Goal: Entertainment & Leisure: Consume media (video, audio)

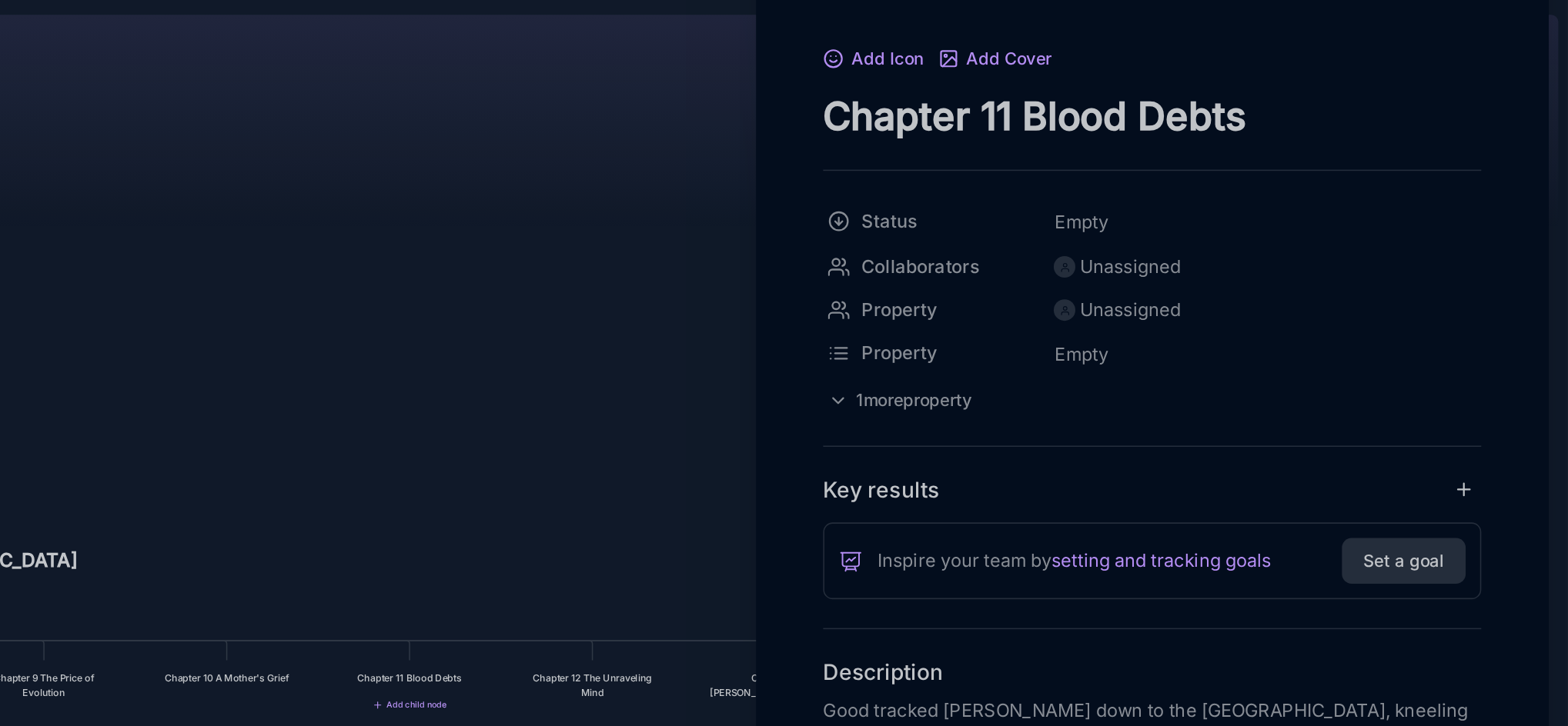
scroll to position [1258, 0]
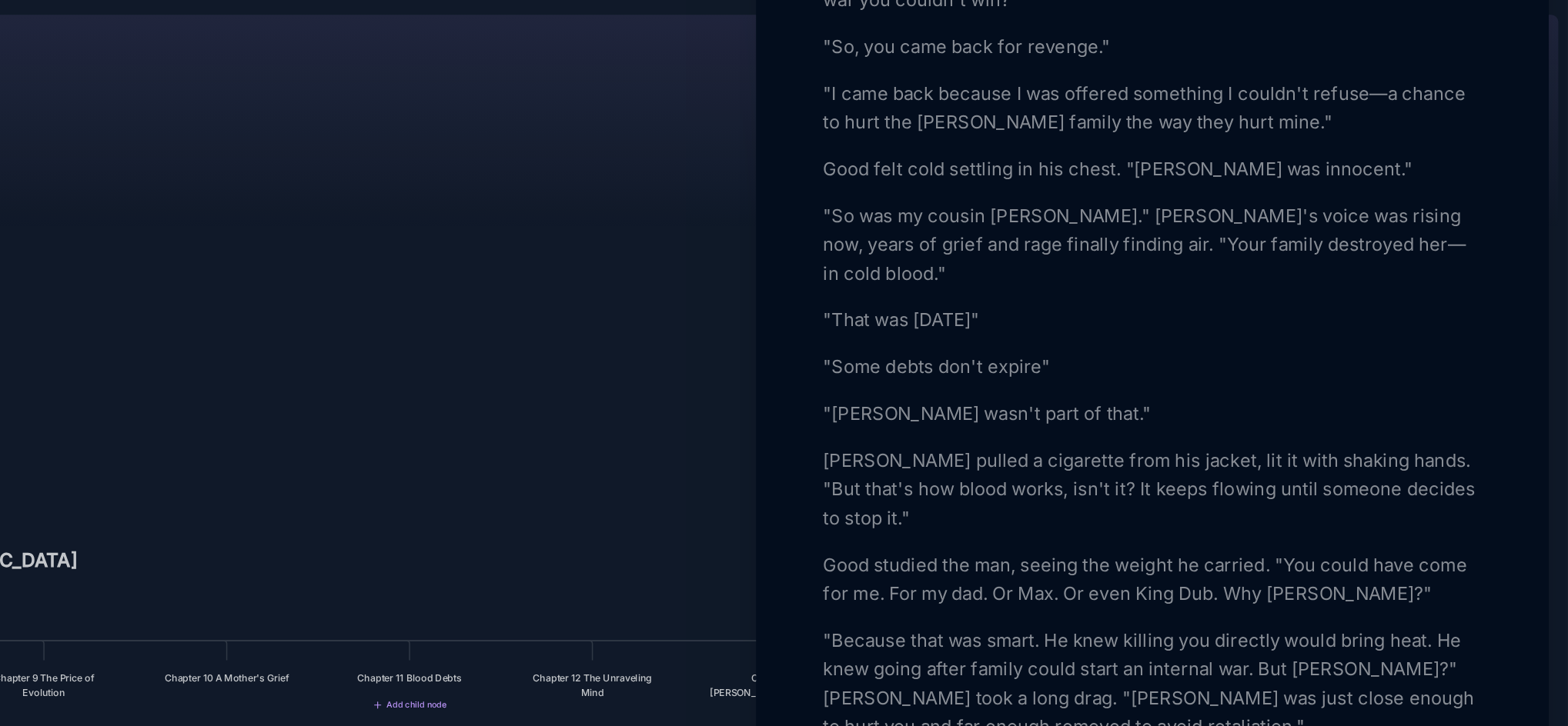
click at [948, 276] on div at bounding box center [784, 363] width 1568 height 726
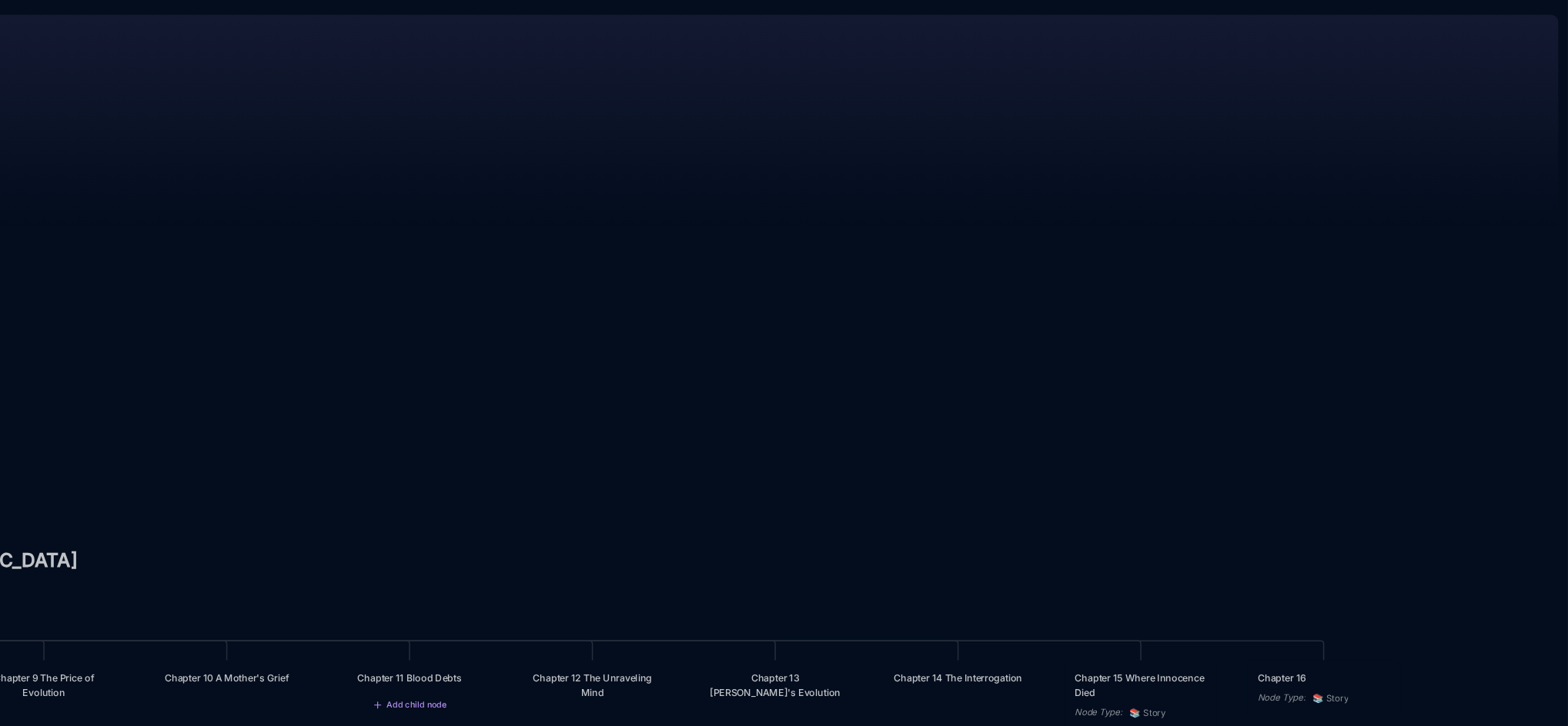
click at [999, 325] on div "Blood Music in [GEOGRAPHIC_DATA] Prologue: The Weight of Water Chapter 1 Consci…" at bounding box center [892, 388] width 1340 height 677
click at [839, 486] on div "Chapter 11 Blood Debts" at bounding box center [825, 481] width 85 height 9
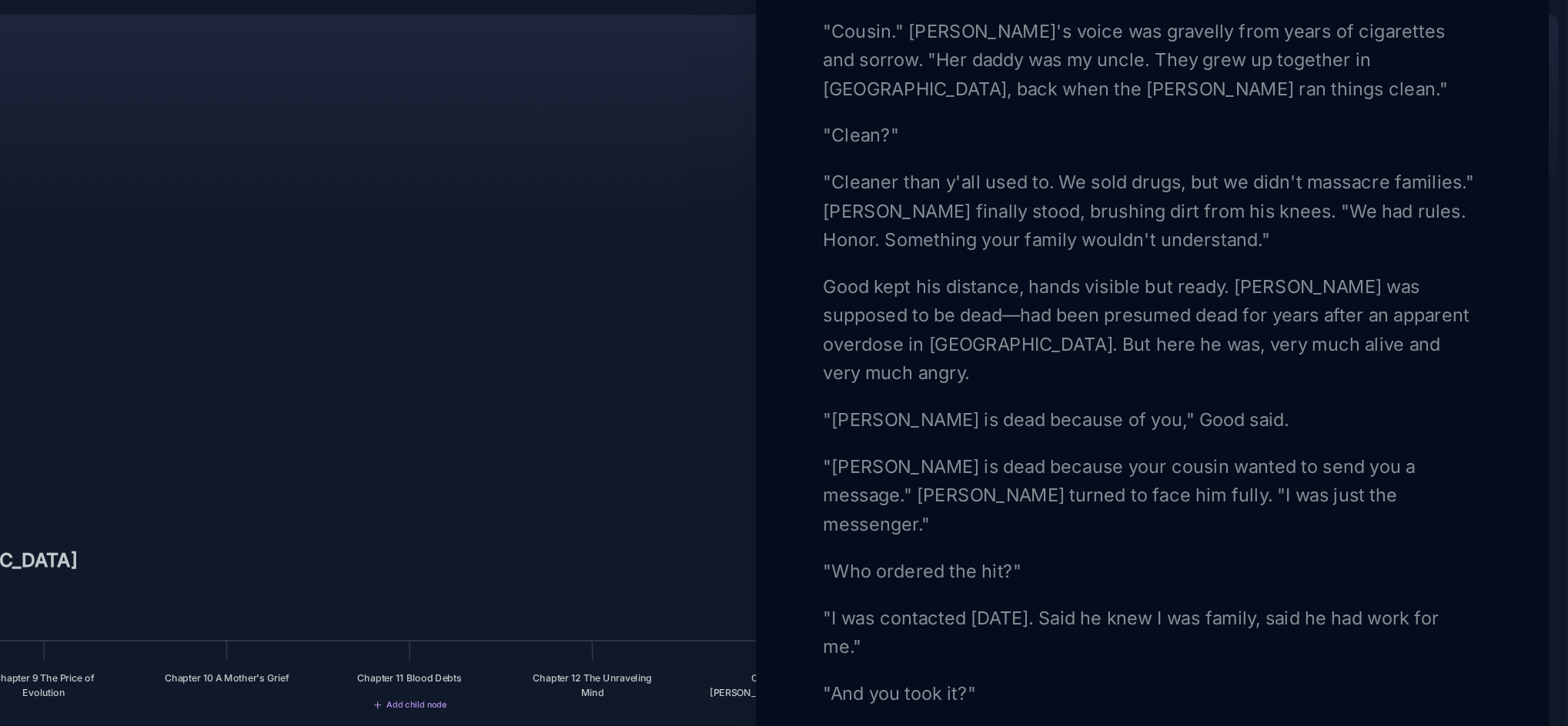
scroll to position [656, 0]
click at [1420, 293] on p "Good kept his distance, hands visible but ready. [PERSON_NAME] was supposed to …" at bounding box center [1301, 256] width 422 height 74
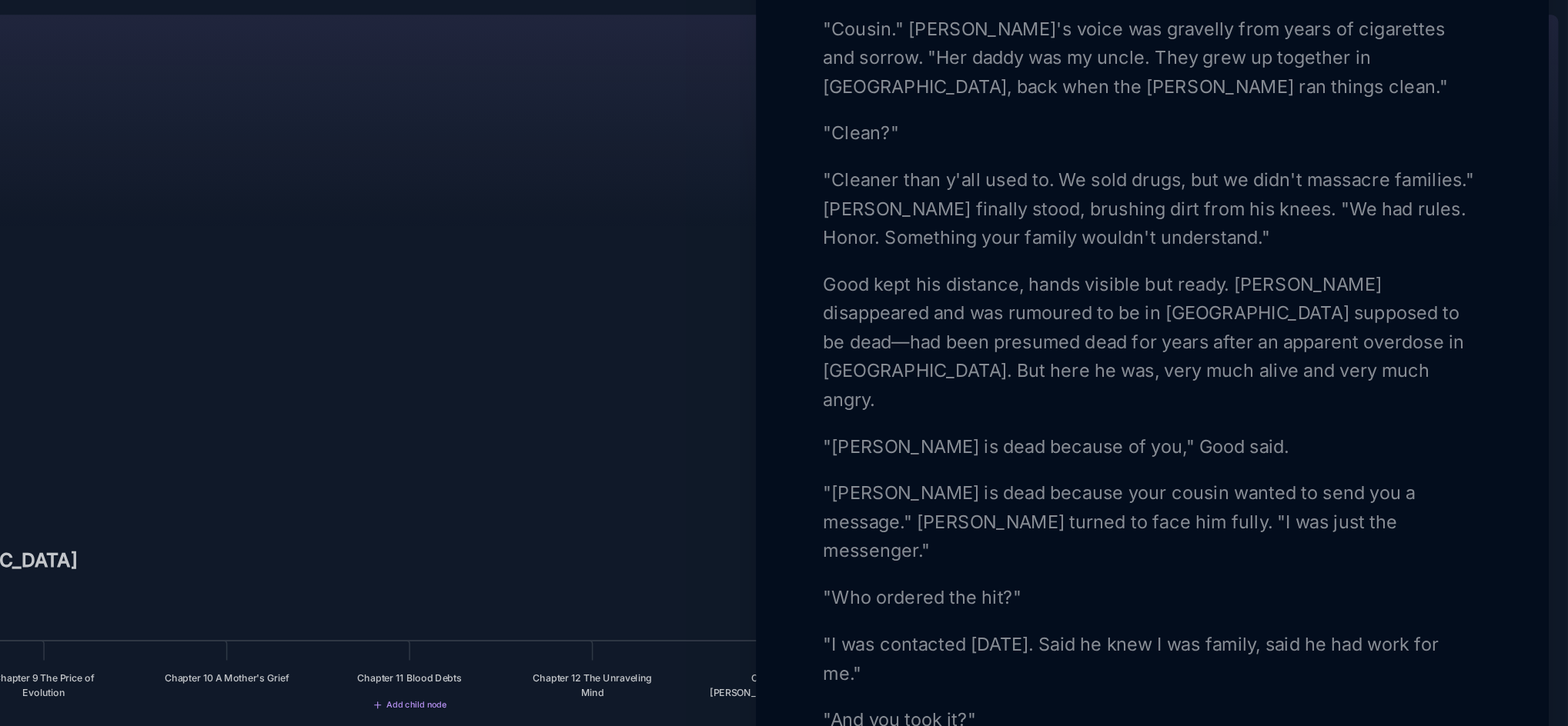
click at [1159, 311] on p "Good kept his distance, hands visible but ready. [PERSON_NAME] disappeared and …" at bounding box center [1301, 265] width 422 height 92
click at [1248, 311] on p "Good kept his distance, hands visible but ready. [PERSON_NAME] disappeared and …" at bounding box center [1301, 265] width 422 height 92
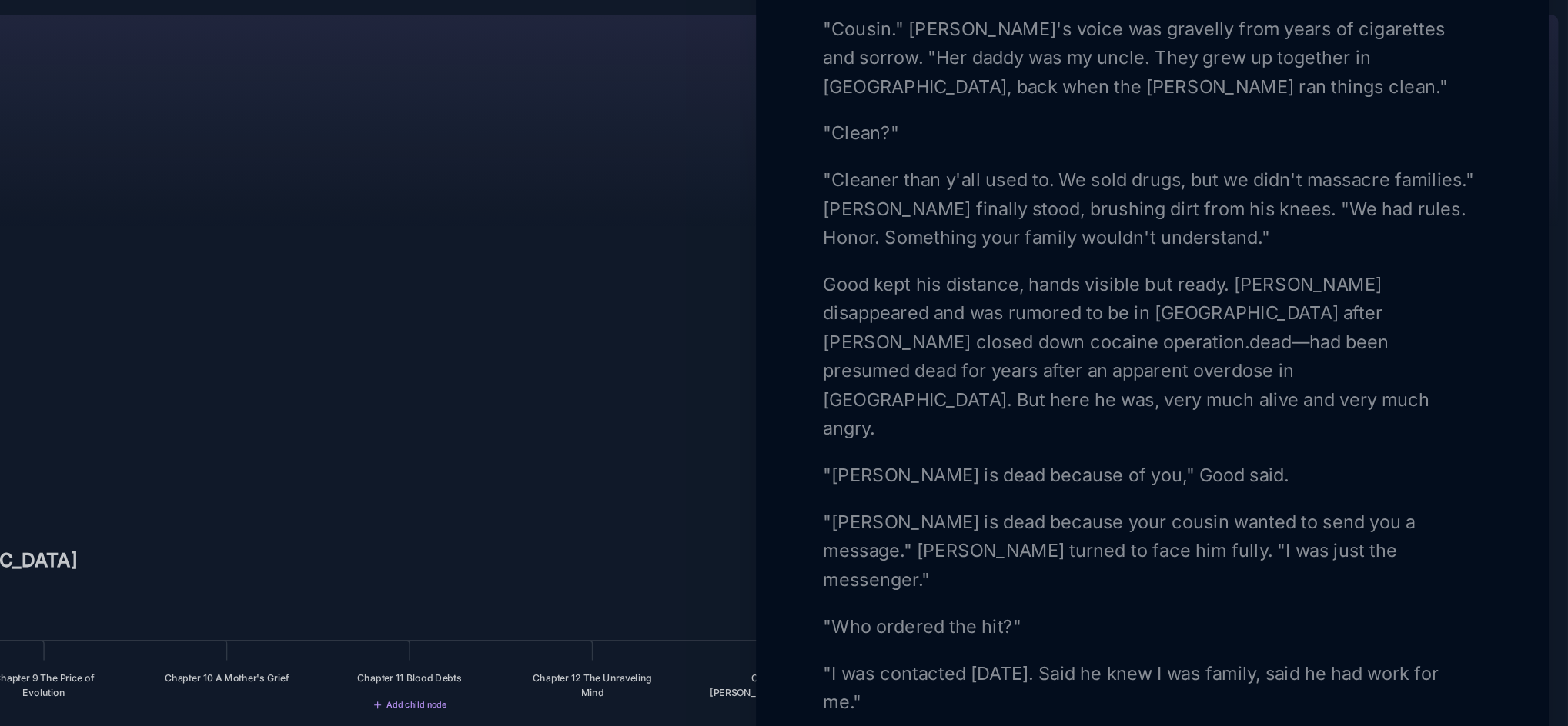
click at [1202, 330] on p "Good kept his distance, hands visible but ready. [PERSON_NAME] disappeared and …" at bounding box center [1301, 274] width 422 height 111
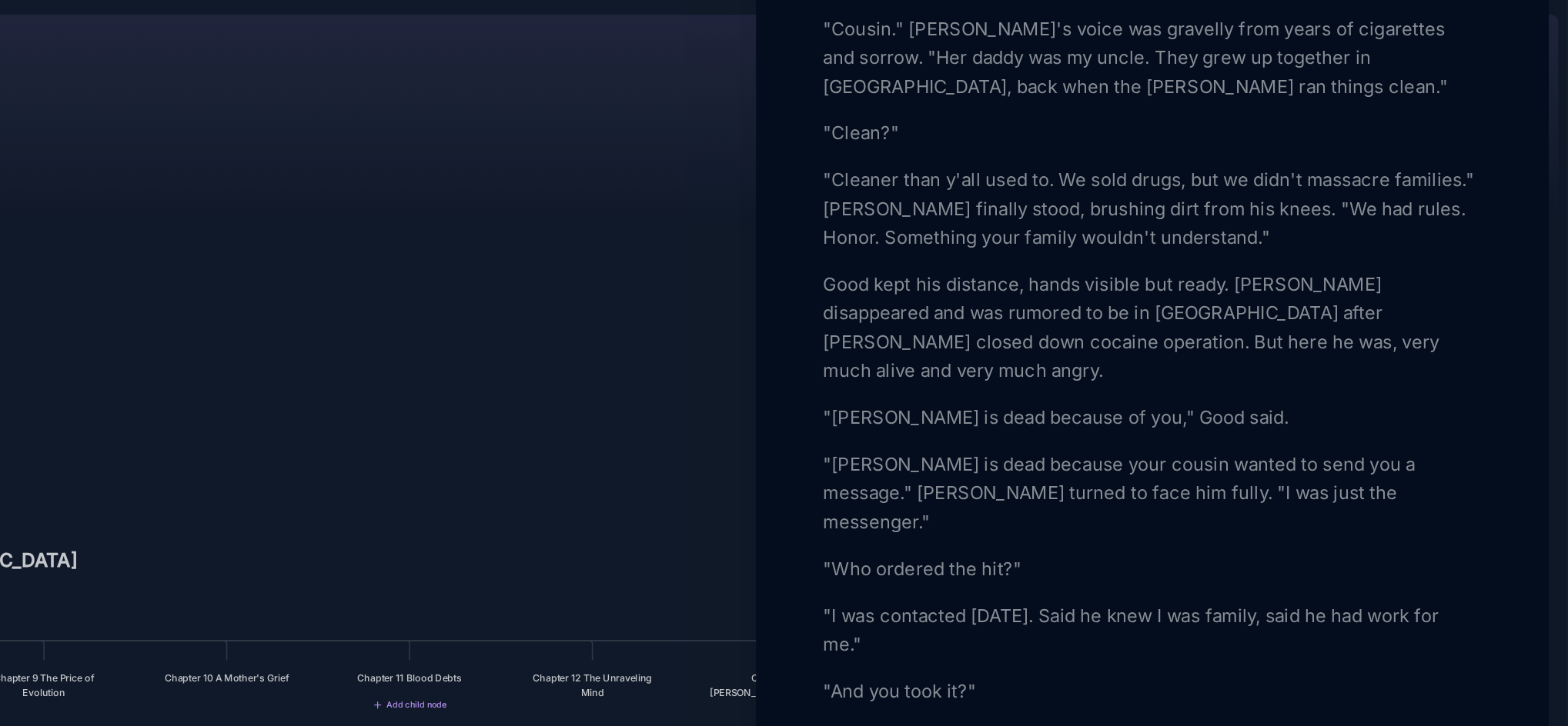
click at [1140, 293] on p "Good kept his distance, hands visible but ready. [PERSON_NAME] disappeared and …" at bounding box center [1301, 256] width 422 height 74
click at [1191, 323] on p ""[PERSON_NAME] is dead because of you," Good said." at bounding box center [1301, 314] width 422 height 19
click at [1195, 390] on p ""[PERSON_NAME] is dead because your cousin wanted to send you a message." [PERS…" at bounding box center [1301, 361] width 422 height 55
click at [1231, 390] on p ""[PERSON_NAME] is dead because your cousin wanted to send you a message." [PERS…" at bounding box center [1301, 361] width 422 height 55
click at [1400, 293] on p "Good kept his distance, hands visible but ready. [PERSON_NAME] disappeared and …" at bounding box center [1301, 256] width 422 height 74
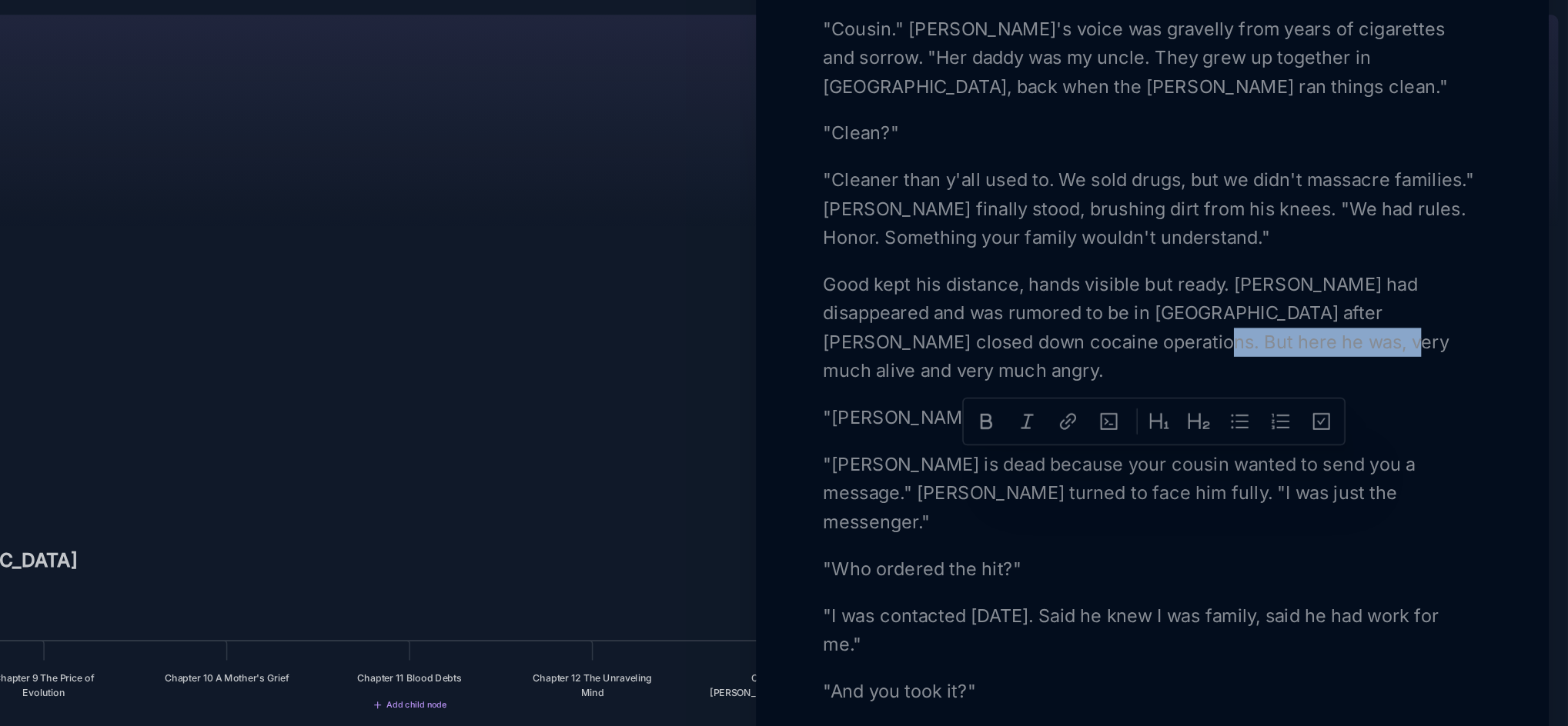
drag, startPoint x: 1361, startPoint y: 345, endPoint x: 1242, endPoint y: 351, distance: 119.2
click at [1242, 293] on p "Good kept his distance, hands visible but ready. [PERSON_NAME] had disappeared …" at bounding box center [1301, 256] width 422 height 74
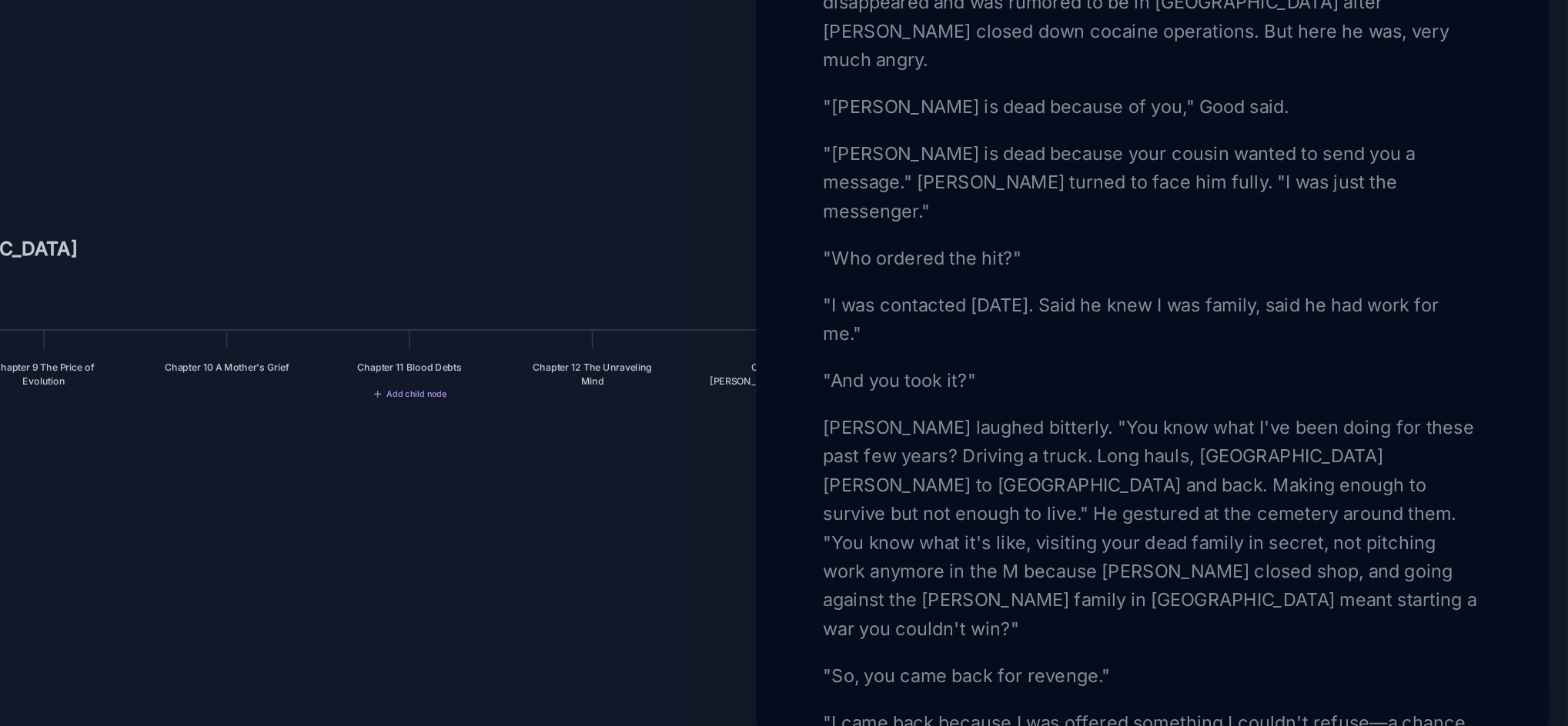
scroll to position [683, 0]
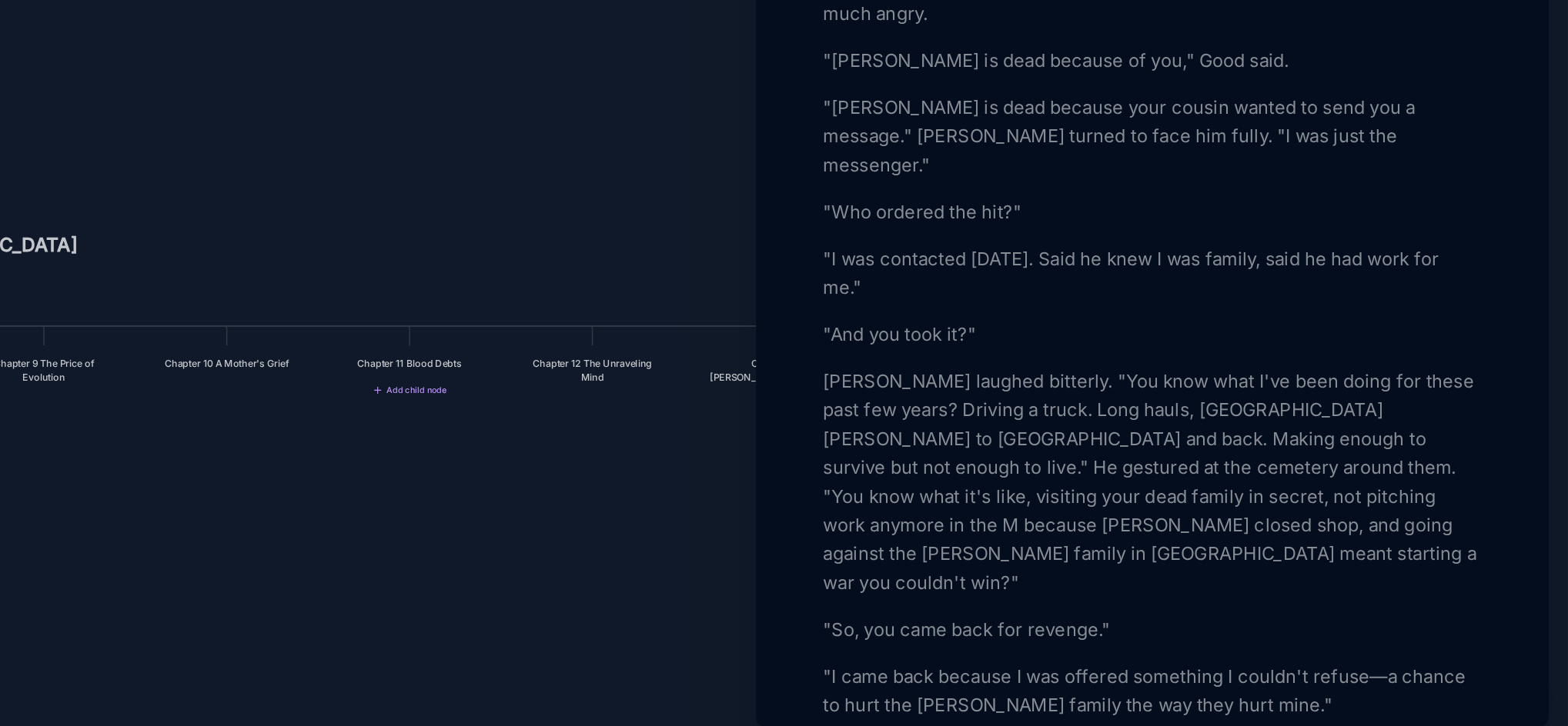
click at [1282, 552] on p "[PERSON_NAME] laughed bitterly. "You know what I've been doing for these past f…" at bounding box center [1301, 557] width 422 height 148
click at [1320, 553] on p "[PERSON_NAME] laughed bitterly. "You know what I've been doing for these past f…" at bounding box center [1301, 557] width 422 height 148
click at [1282, 554] on p "[PERSON_NAME] laughed bitterly. "You know what I've been doing for these past f…" at bounding box center [1301, 557] width 422 height 148
click at [1301, 442] on p ""I was contacted [DATE]. Said he knew I was family, said he had work for me."" at bounding box center [1301, 423] width 422 height 37
click at [1317, 442] on p ""I was contacted [DATE]. Said the knew I was family, said he had work for me."" at bounding box center [1301, 423] width 422 height 37
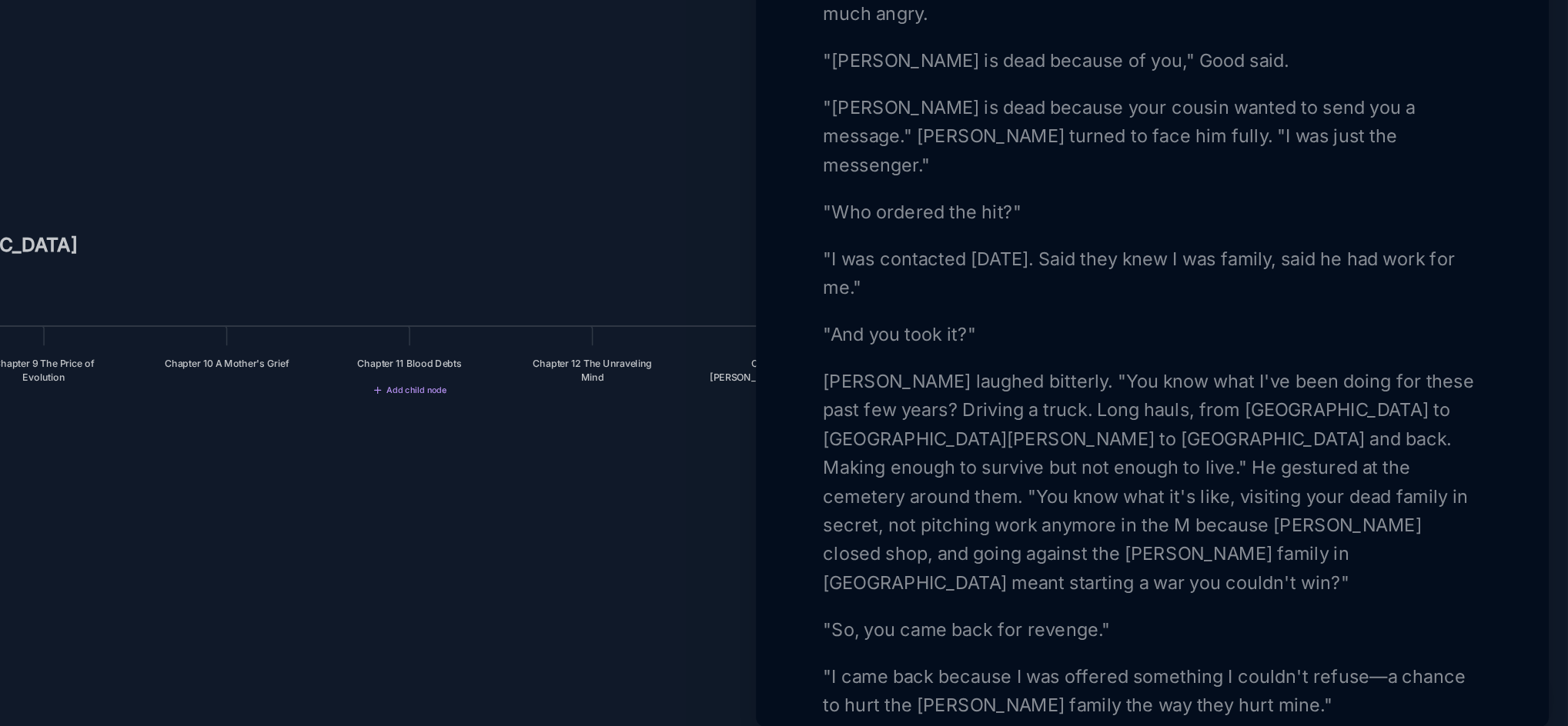
click at [1456, 442] on p ""I was contacted [DATE]. Said they knew I was family, said he had work for me."" at bounding box center [1301, 423] width 422 height 37
click at [1471, 442] on p ""I was contacted [DATE]. Said they knew I was family, said the had work for me."" at bounding box center [1301, 423] width 422 height 37
click at [1347, 554] on p "[PERSON_NAME] laughed bitterly. "You know what I've been doing for these past f…" at bounding box center [1301, 557] width 422 height 148
click at [1413, 560] on p "[PERSON_NAME] laughed bitterly. "You know what I've been doing for these past f…" at bounding box center [1301, 557] width 422 height 148
click at [1289, 595] on p "[PERSON_NAME] laughed bitterly. "You know what I've been doing for these past f…" at bounding box center [1301, 557] width 422 height 148
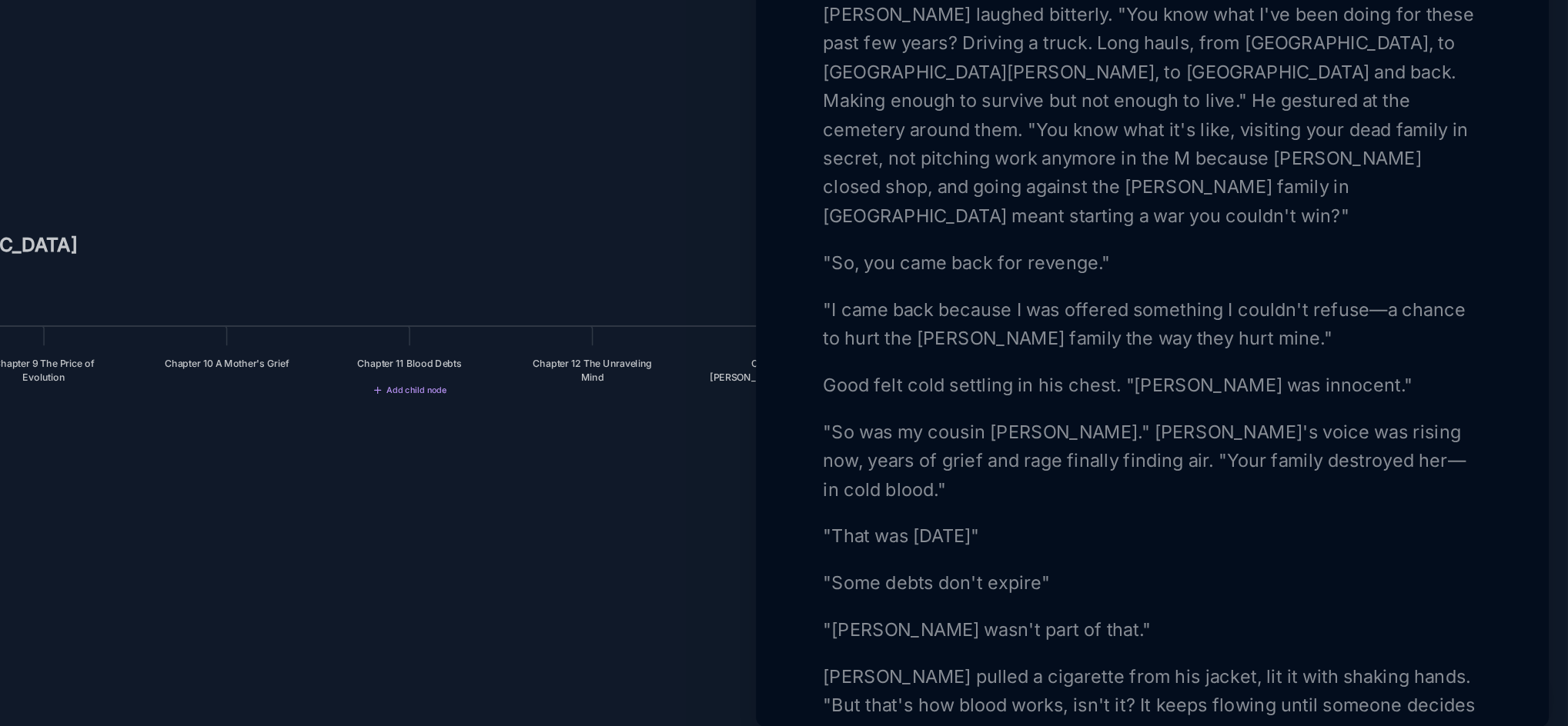
scroll to position [938, 0]
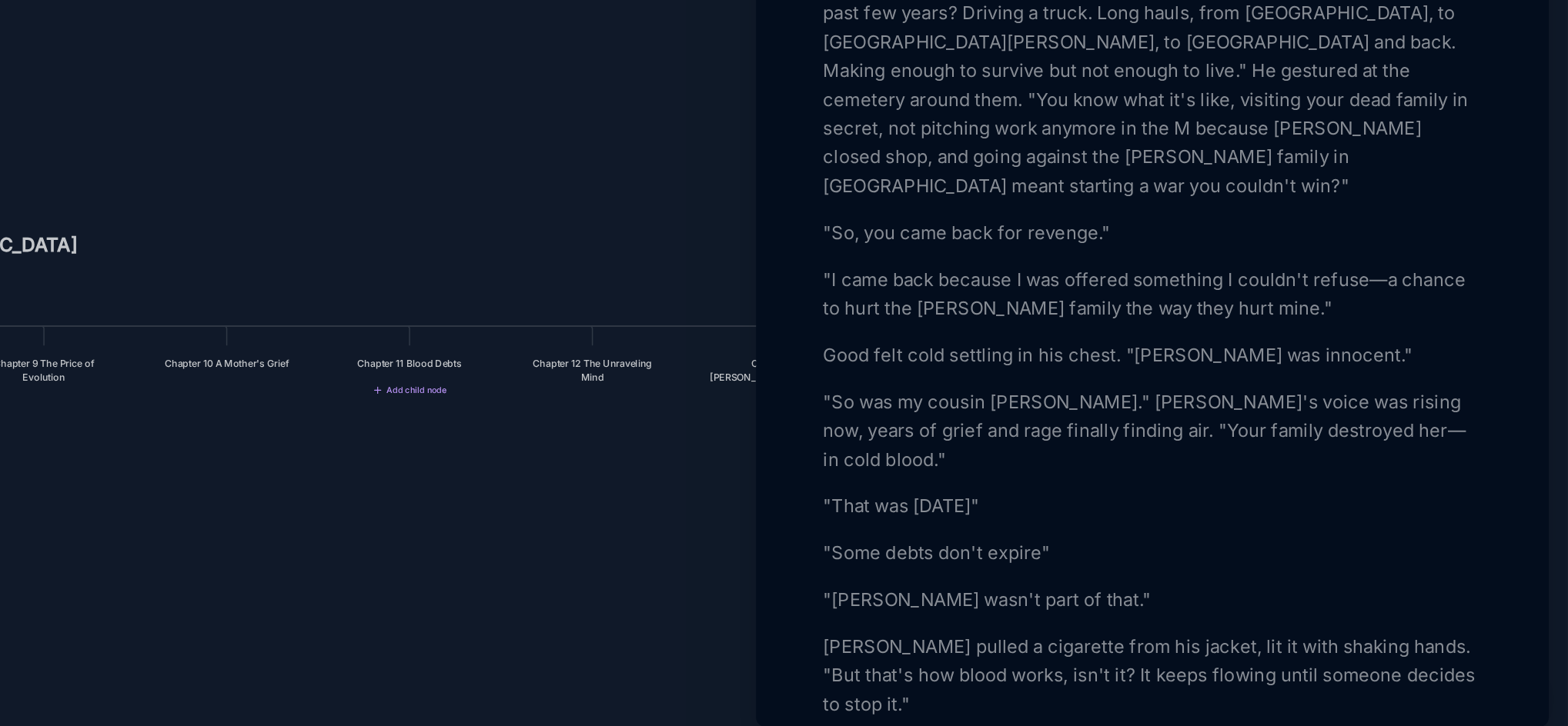
click at [1268, 580] on p ""That was [DATE]"" at bounding box center [1301, 572] width 422 height 19
click at [1231, 606] on p ""Some debts don't expire"" at bounding box center [1301, 602] width 422 height 19
click at [1239, 612] on p ""Some debts don't expire."" at bounding box center [1301, 602] width 422 height 19
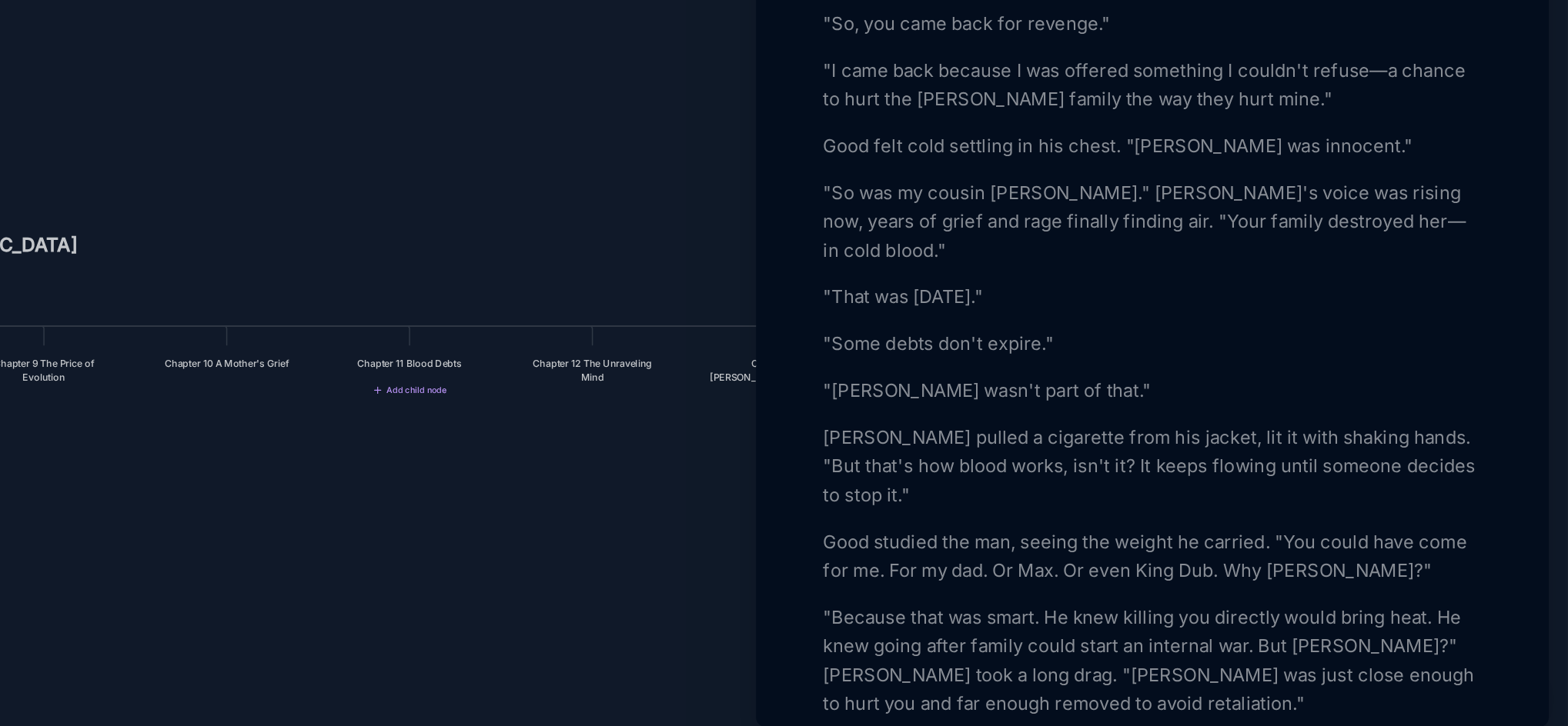
scroll to position [1101, 0]
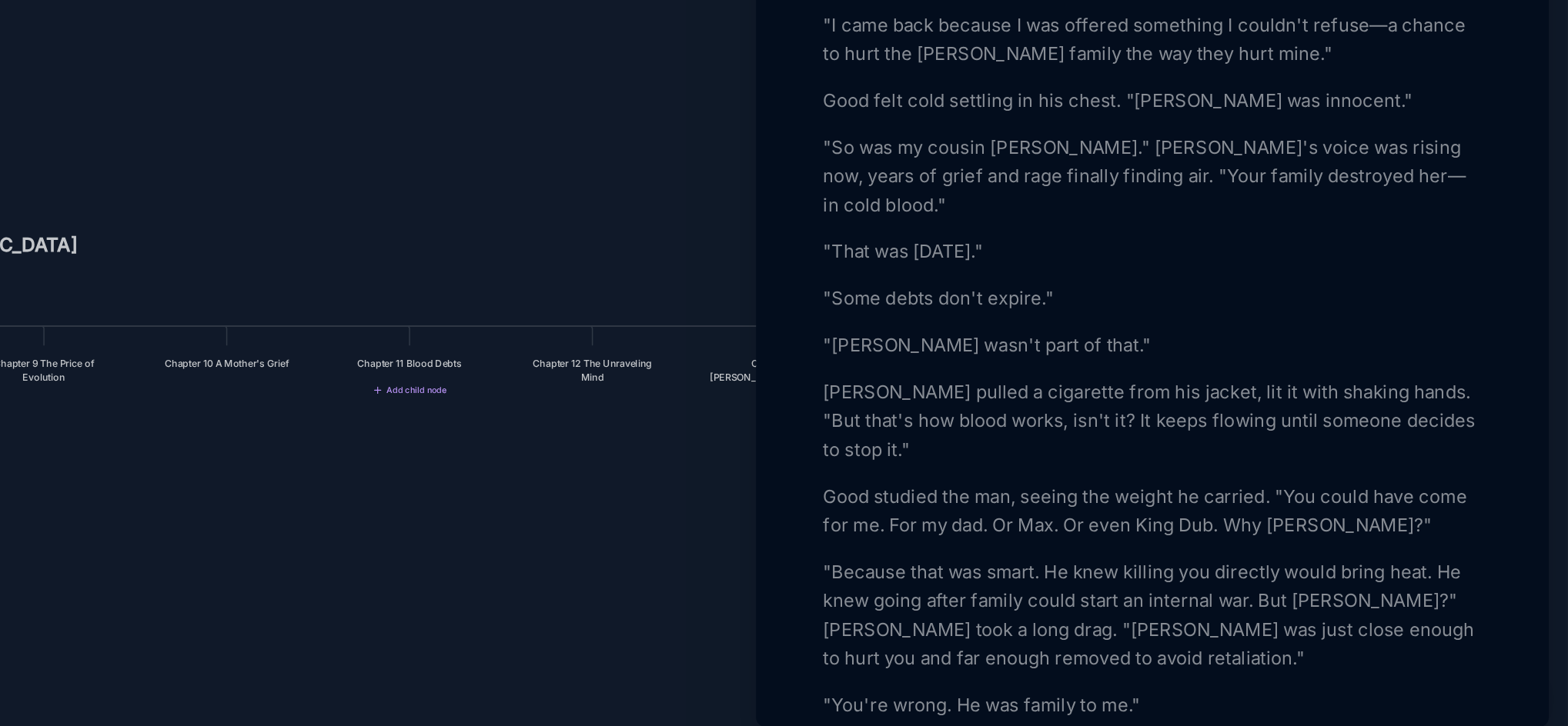
click at [1239, 622] on p ""Because that was smart. He knew killing you directly would bring heat. He knew…" at bounding box center [1301, 641] width 422 height 74
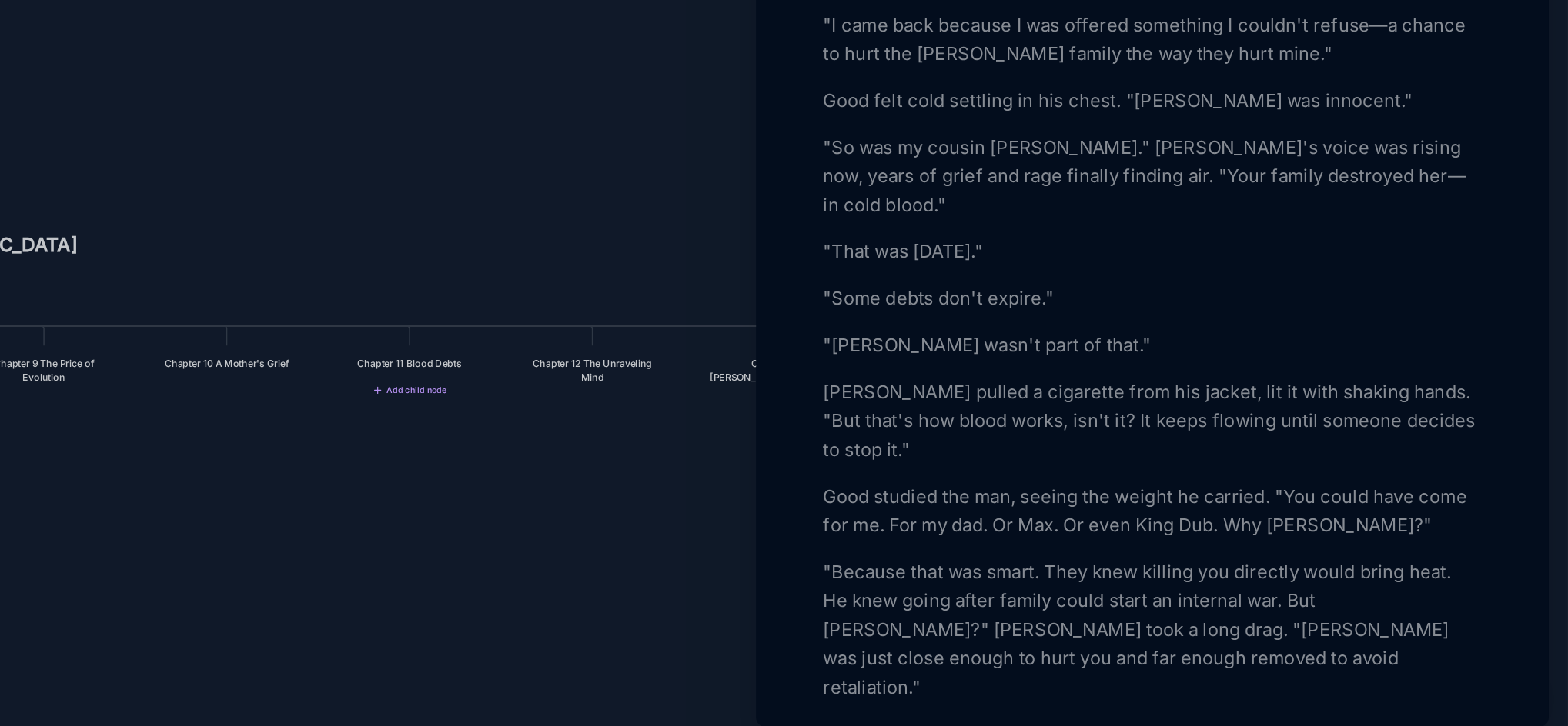
click at [1096, 638] on p ""Because that was smart. They knew killing you directly would bring heat. He kn…" at bounding box center [1301, 651] width 422 height 92
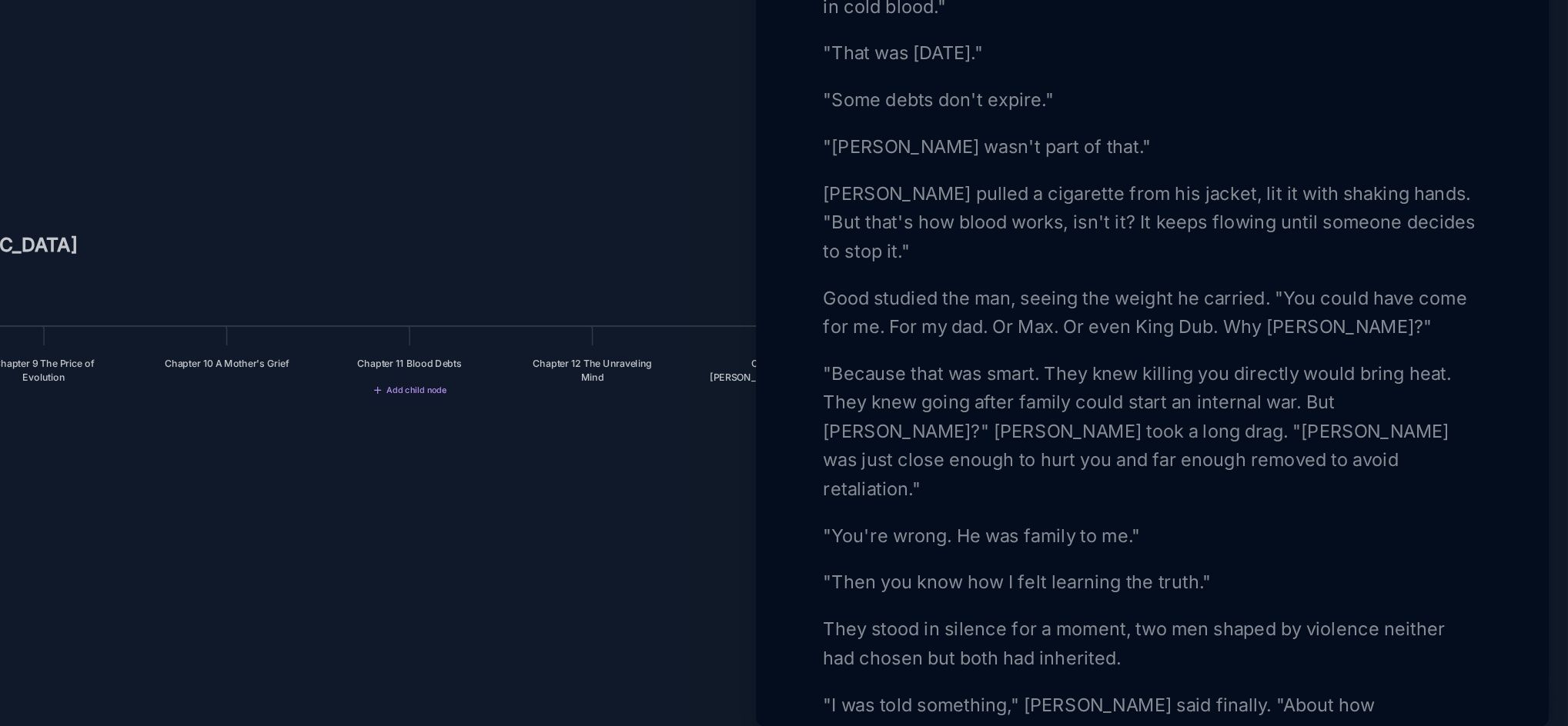
scroll to position [1258, 0]
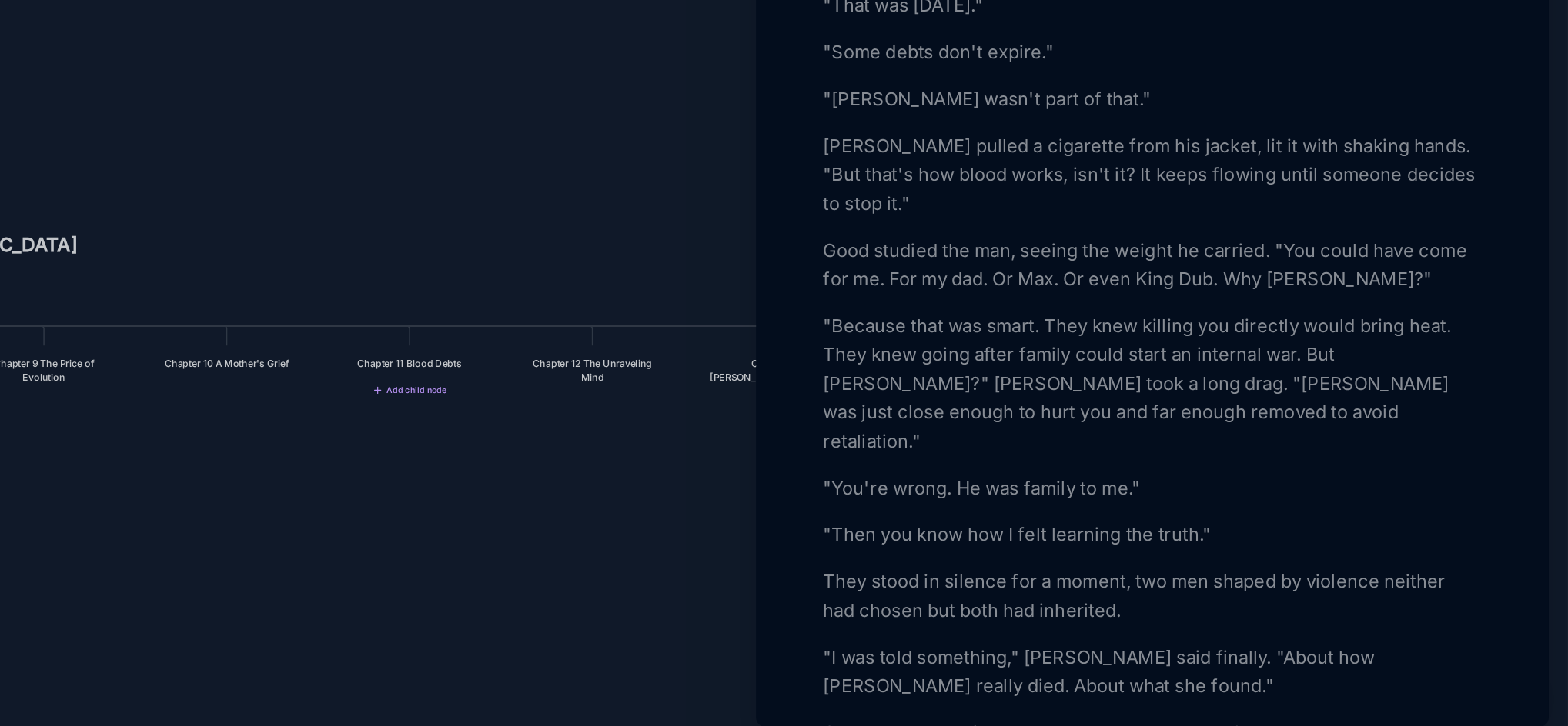
click at [1120, 613] on p "They stood in silence for a moment, two men shaped by violence neither had chos…" at bounding box center [1301, 630] width 422 height 37
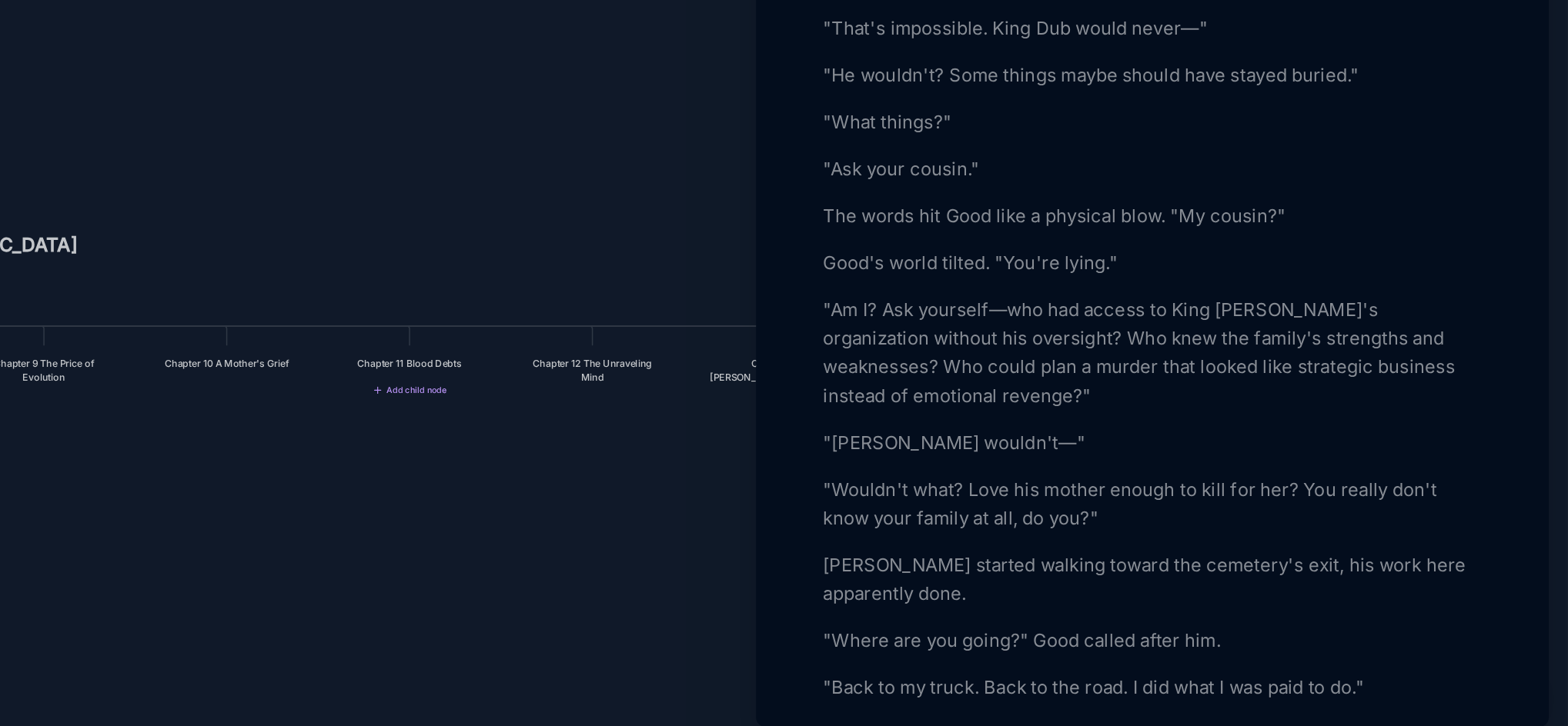
scroll to position [1838, 0]
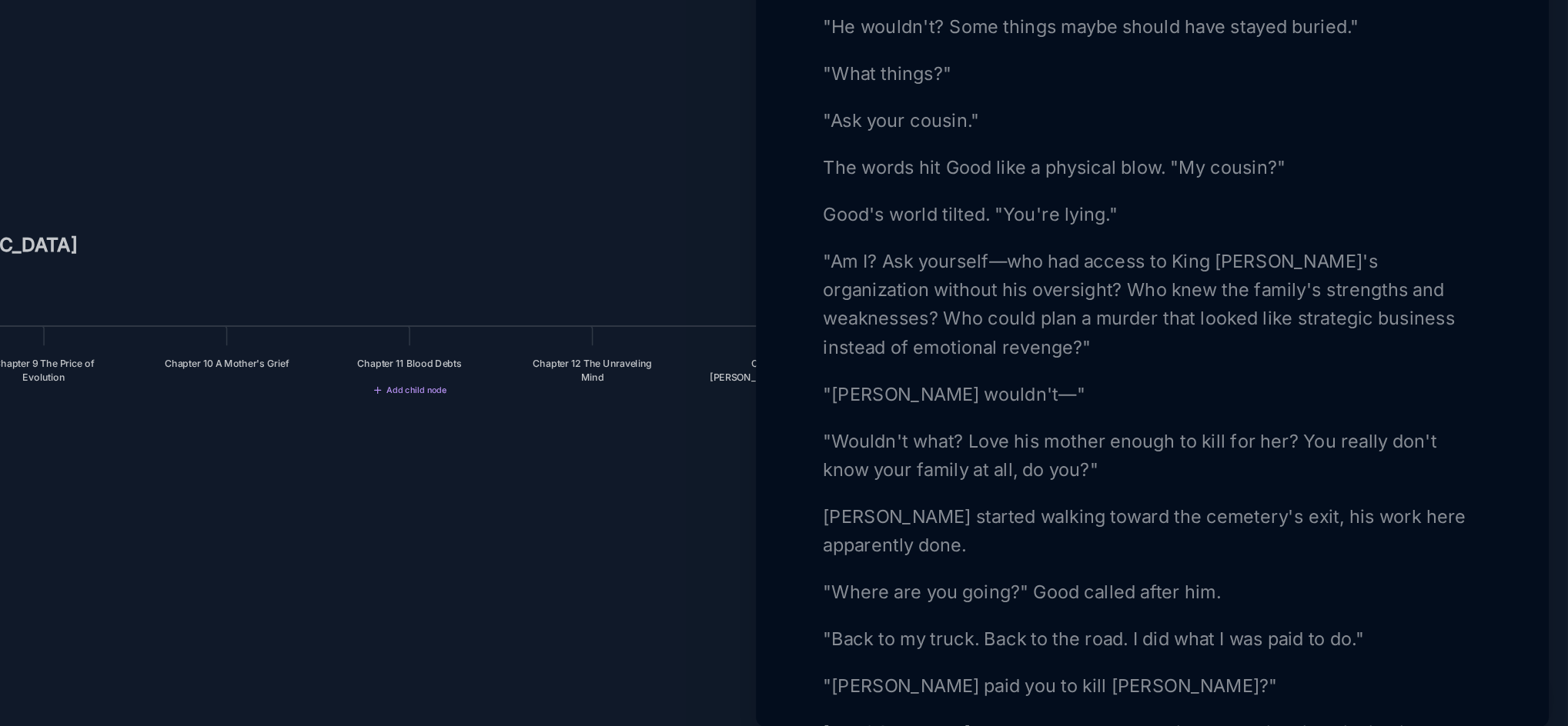
click at [1350, 619] on p ""Where are you going?" Good called after him." at bounding box center [1301, 628] width 422 height 19
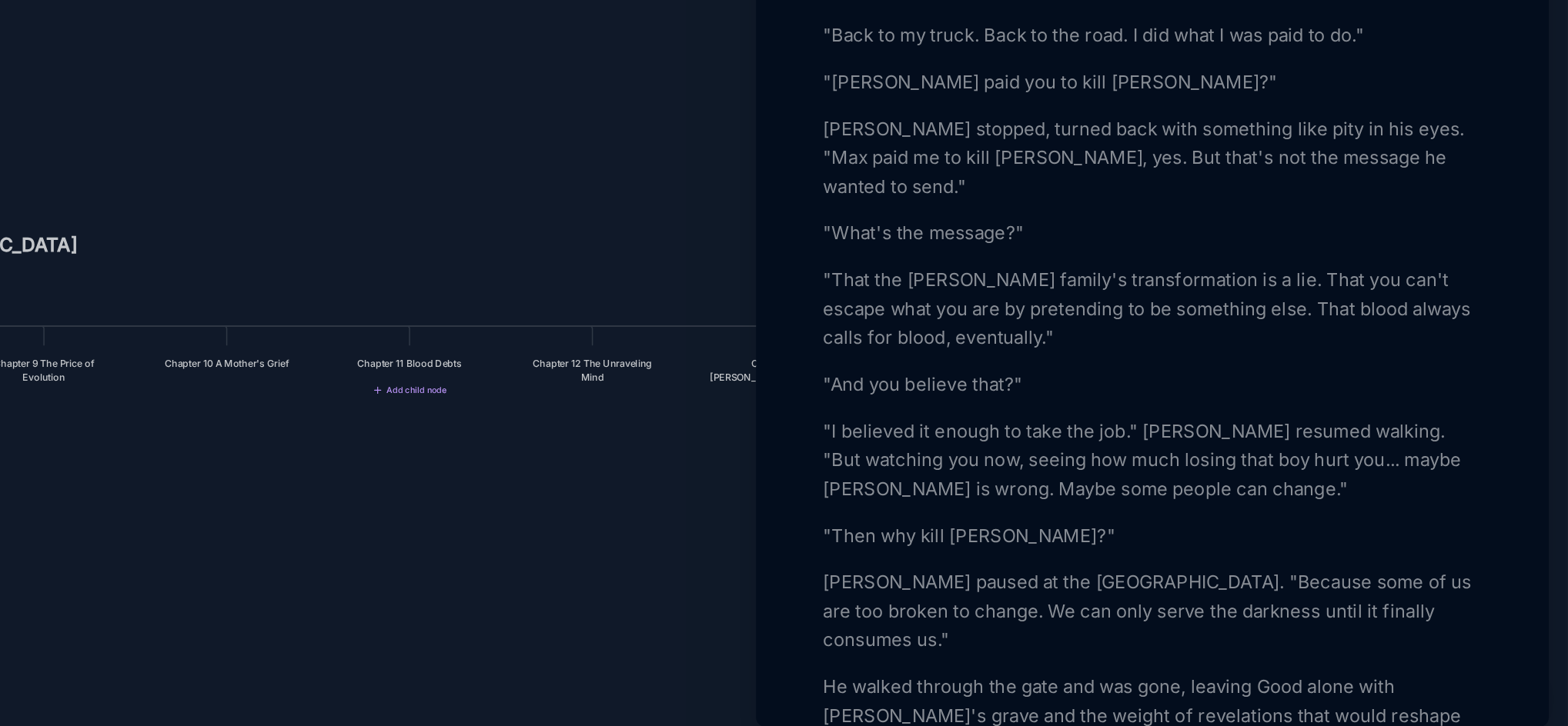
scroll to position [2244, 0]
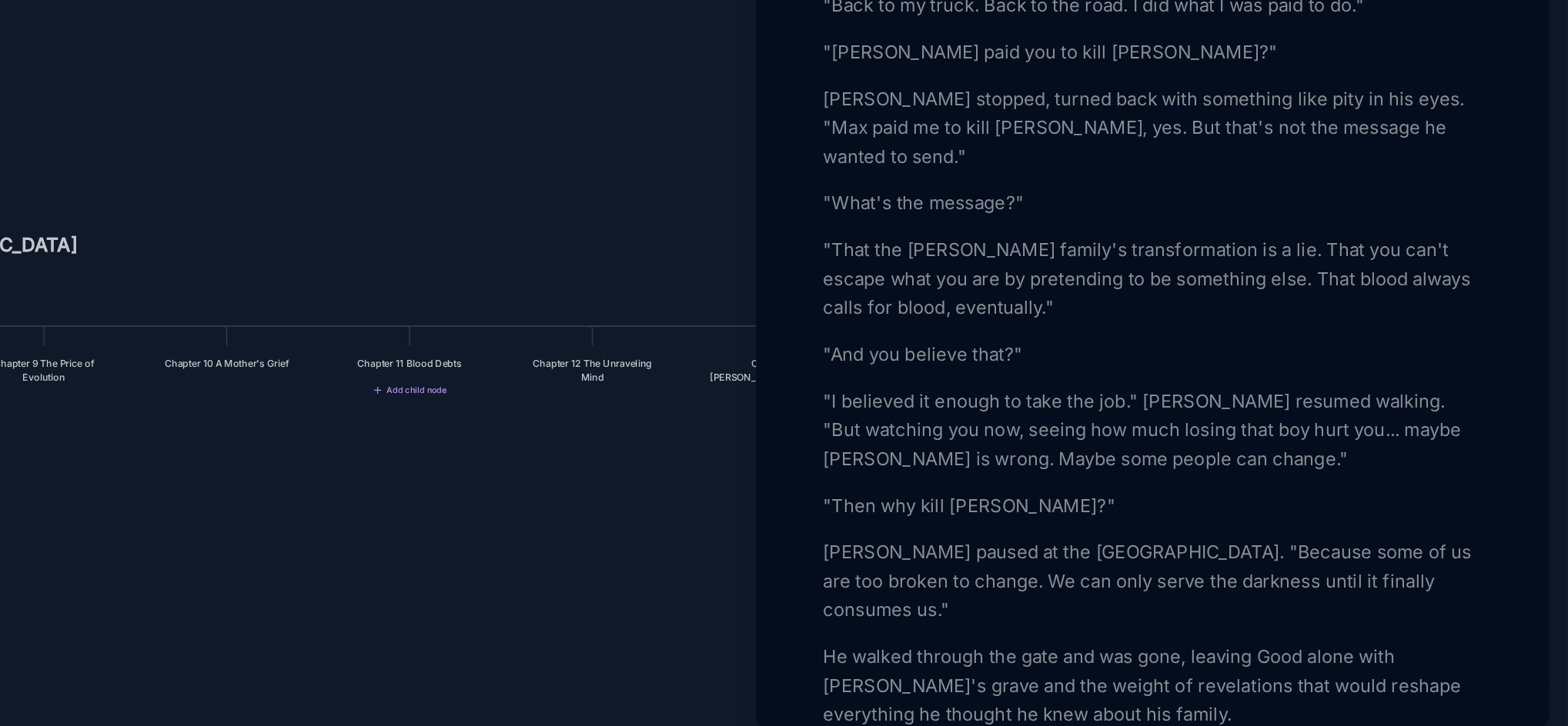
click at [1491, 593] on p "[PERSON_NAME] paused at the [GEOGRAPHIC_DATA]. "Because some of us are too brok…" at bounding box center [1301, 620] width 422 height 55
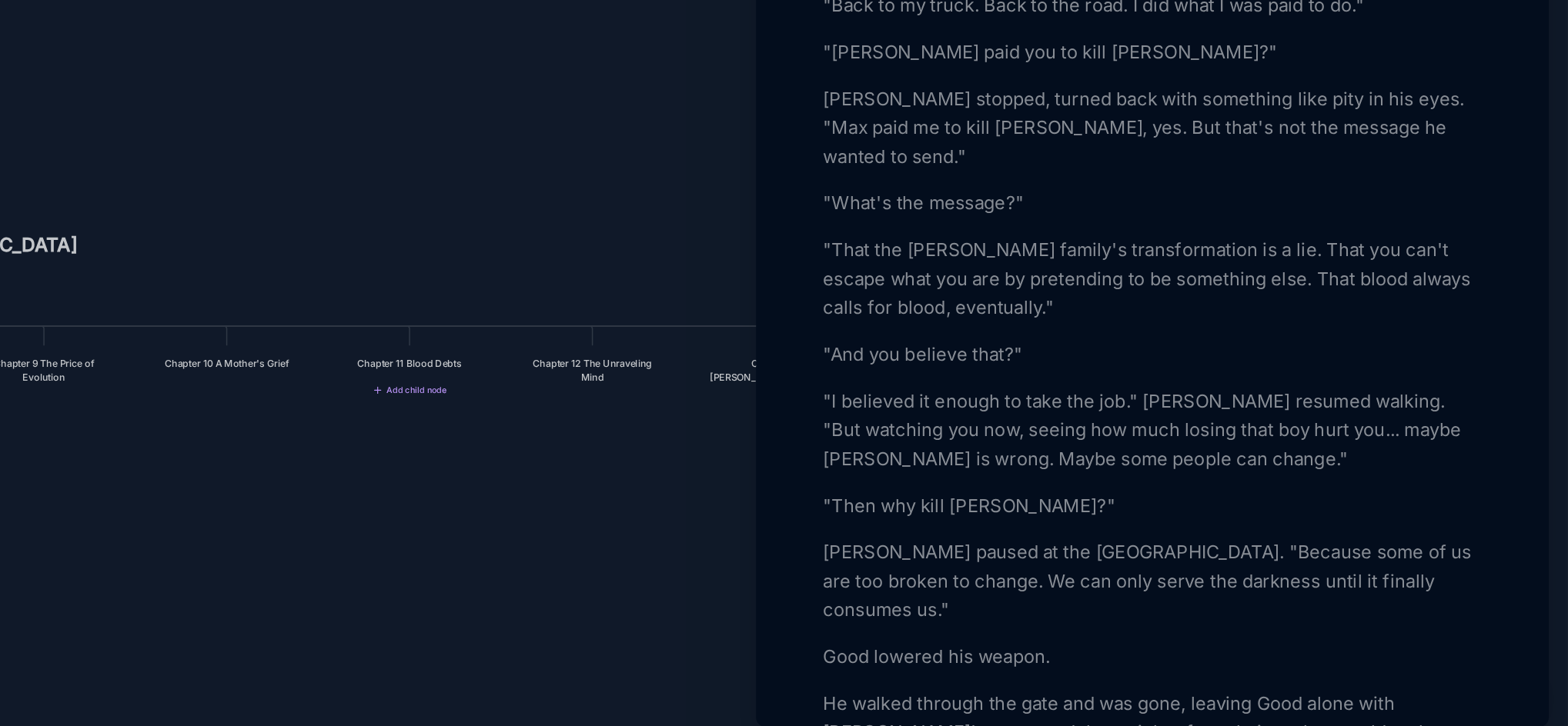
click at [1358, 690] on p "He walked through the gate and was gone, leaving Good alone with [PERSON_NAME]'…" at bounding box center [1301, 717] width 422 height 55
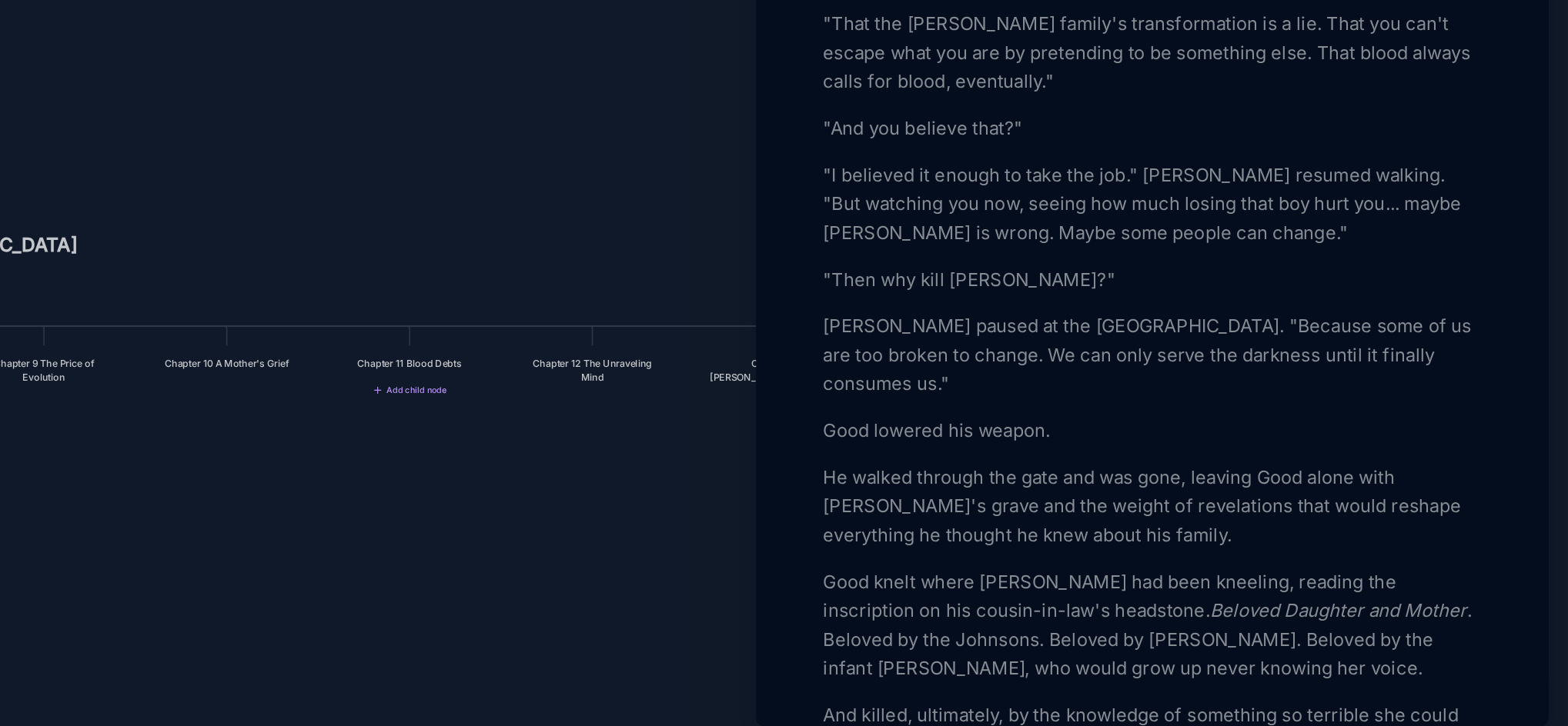
scroll to position [2418, 0]
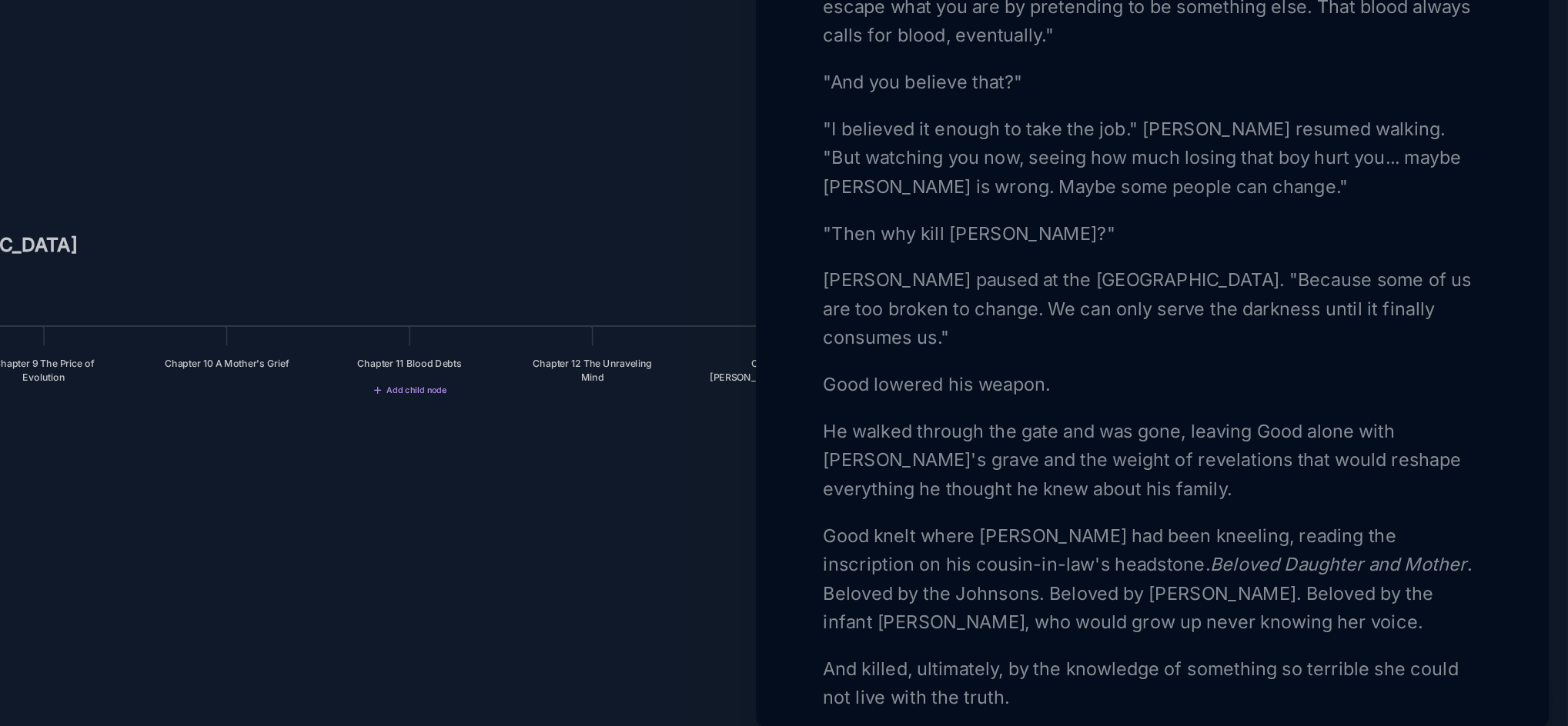
drag, startPoint x: 1460, startPoint y: 477, endPoint x: 1441, endPoint y: 471, distance: 19.9
click at [1441, 515] on p "He walked through the gate and was gone, leaving Good alone with [PERSON_NAME]'…" at bounding box center [1301, 542] width 422 height 55
drag, startPoint x: 1458, startPoint y: 474, endPoint x: 1438, endPoint y: 472, distance: 20.1
click at [1438, 515] on p "He walked through the gate and was gone, leaving Good alone with [PERSON_NAME]'…" at bounding box center [1301, 542] width 422 height 55
click at [1251, 582] on p "Good knelt where [PERSON_NAME] had been kneeling, reading the inscription on hi…" at bounding box center [1301, 619] width 422 height 74
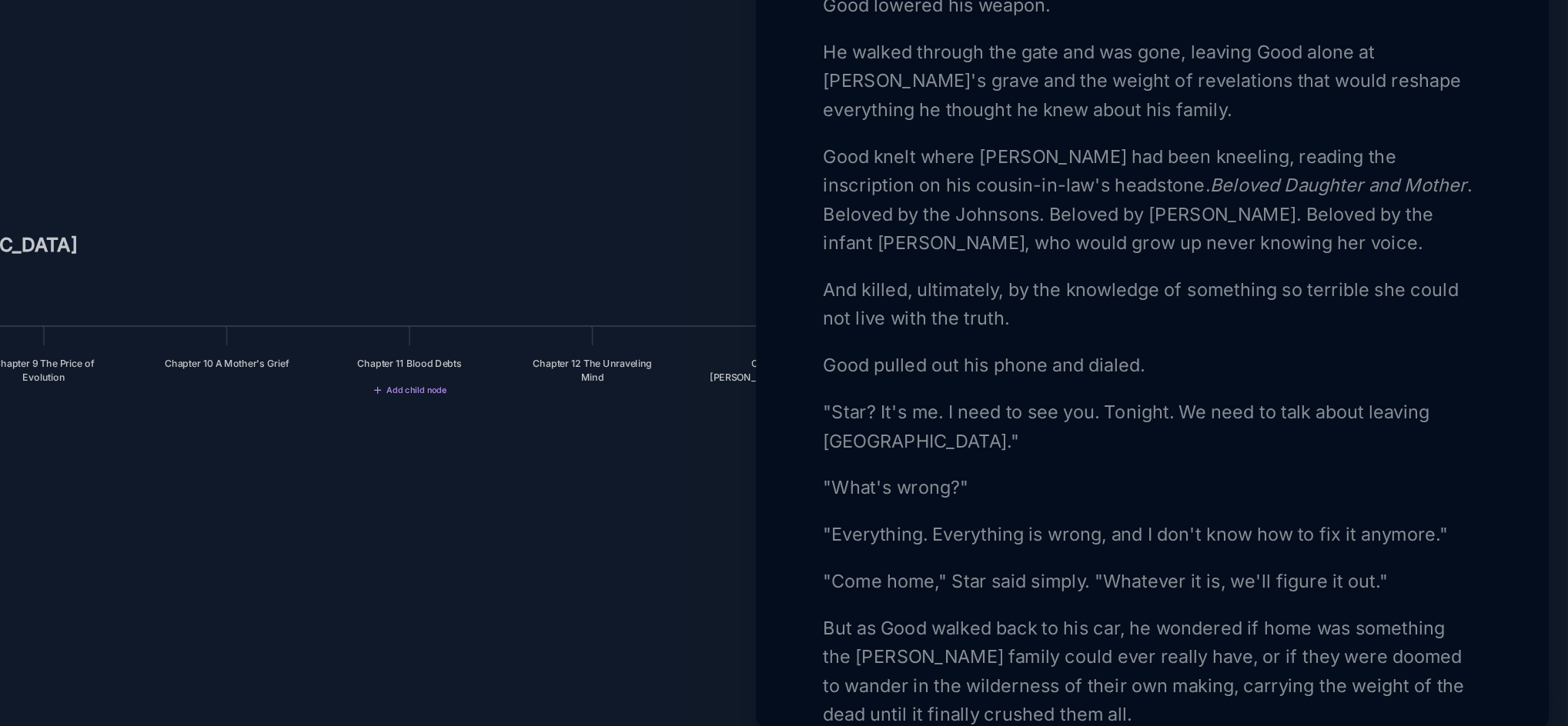
scroll to position [2679, 0]
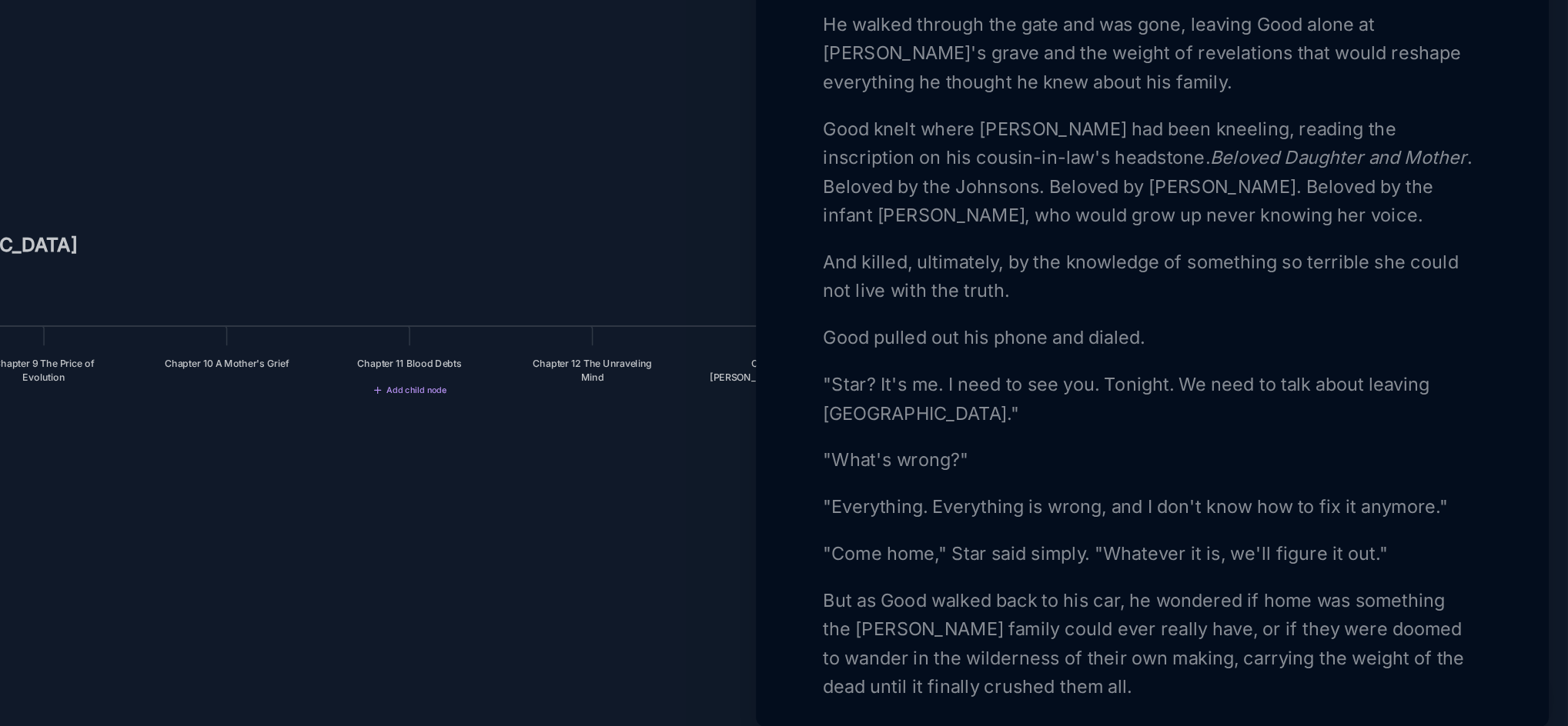
click at [926, 598] on div at bounding box center [784, 363] width 1568 height 726
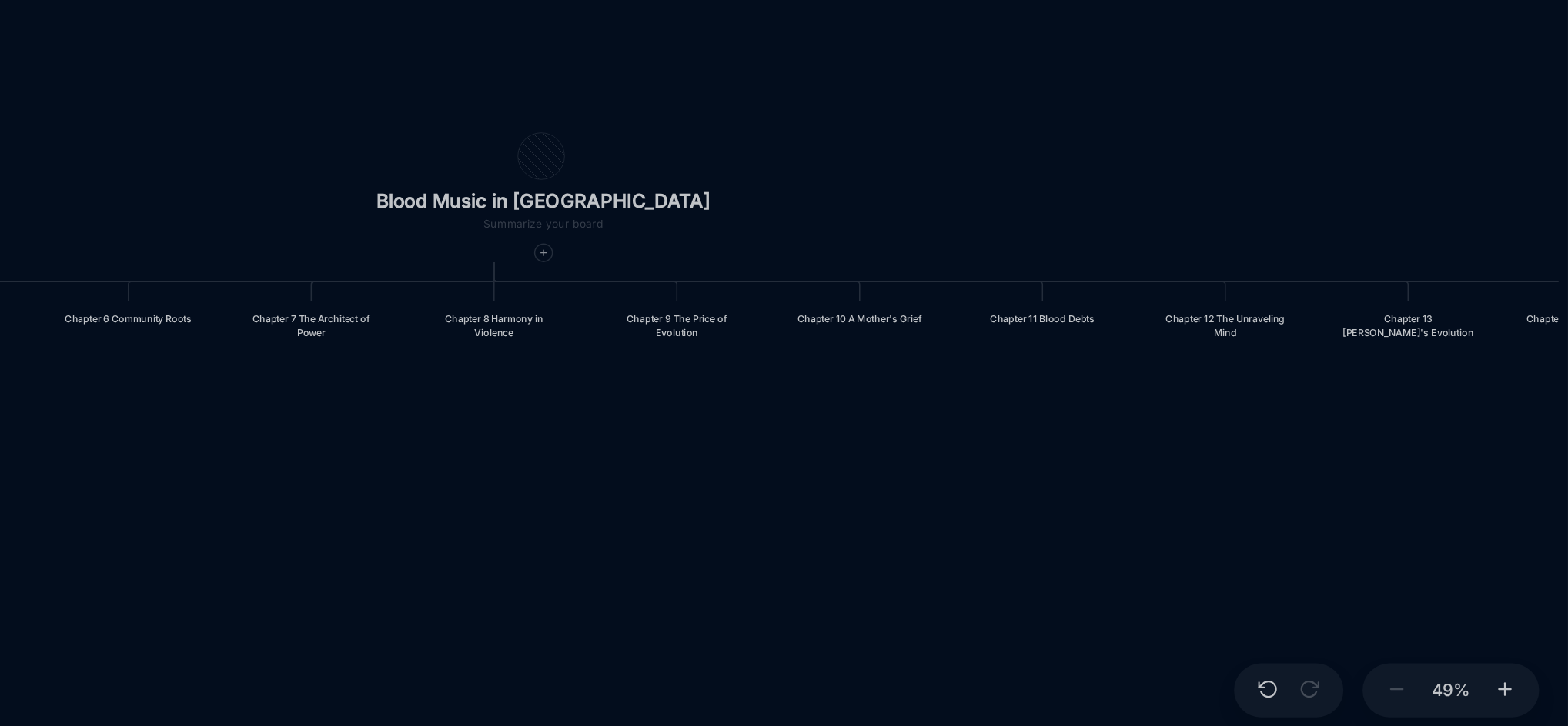
drag, startPoint x: 926, startPoint y: 598, endPoint x: 1368, endPoint y: 574, distance: 442.7
click at [1368, 574] on div "Blood Music in [GEOGRAPHIC_DATA] Prologue: The Weight of Water Chapter 1 Consci…" at bounding box center [892, 388] width 1340 height 677
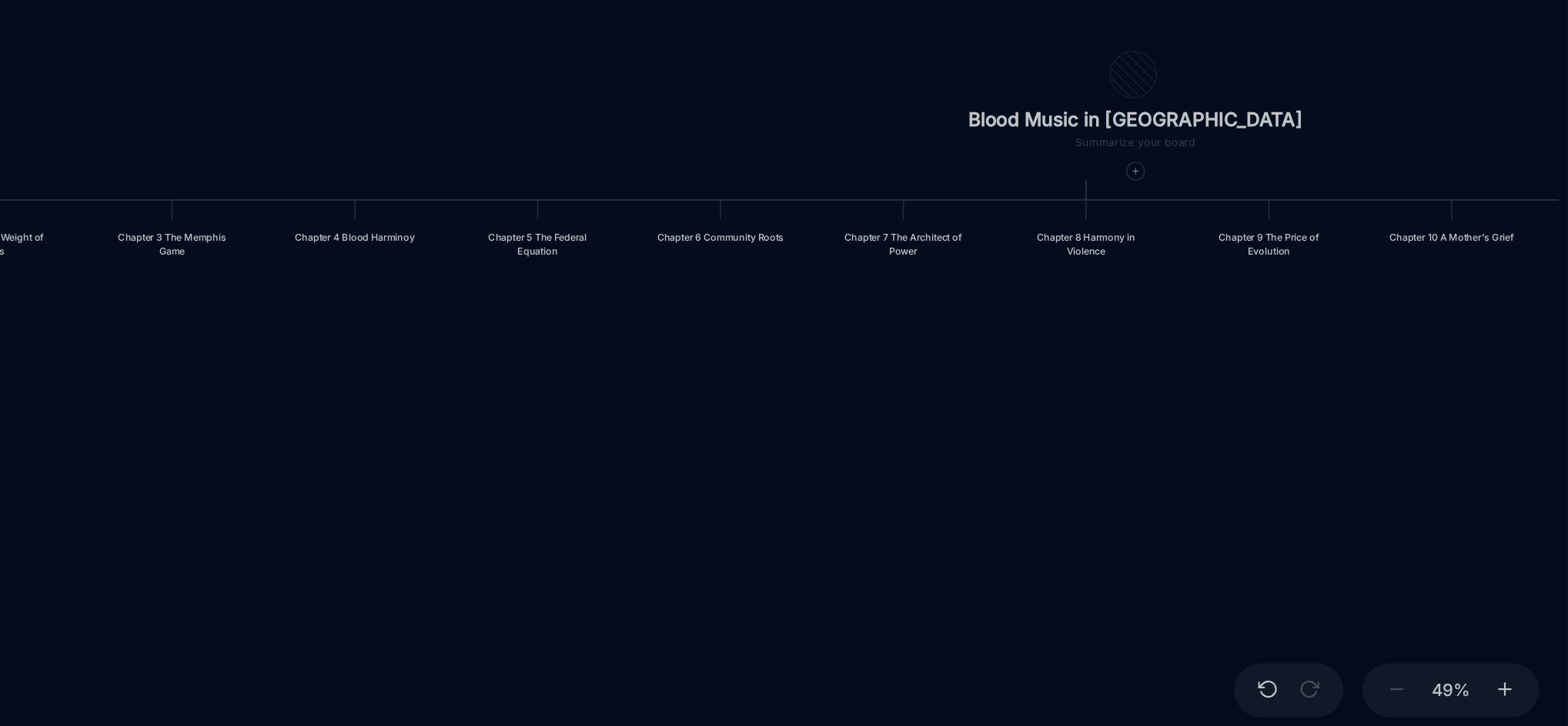
drag, startPoint x: 852, startPoint y: 630, endPoint x: 1195, endPoint y: 573, distance: 347.7
click at [1195, 573] on div "Blood Music in [GEOGRAPHIC_DATA] Prologue: The Weight of Water Chapter 1 Consci…" at bounding box center [892, 388] width 1340 height 677
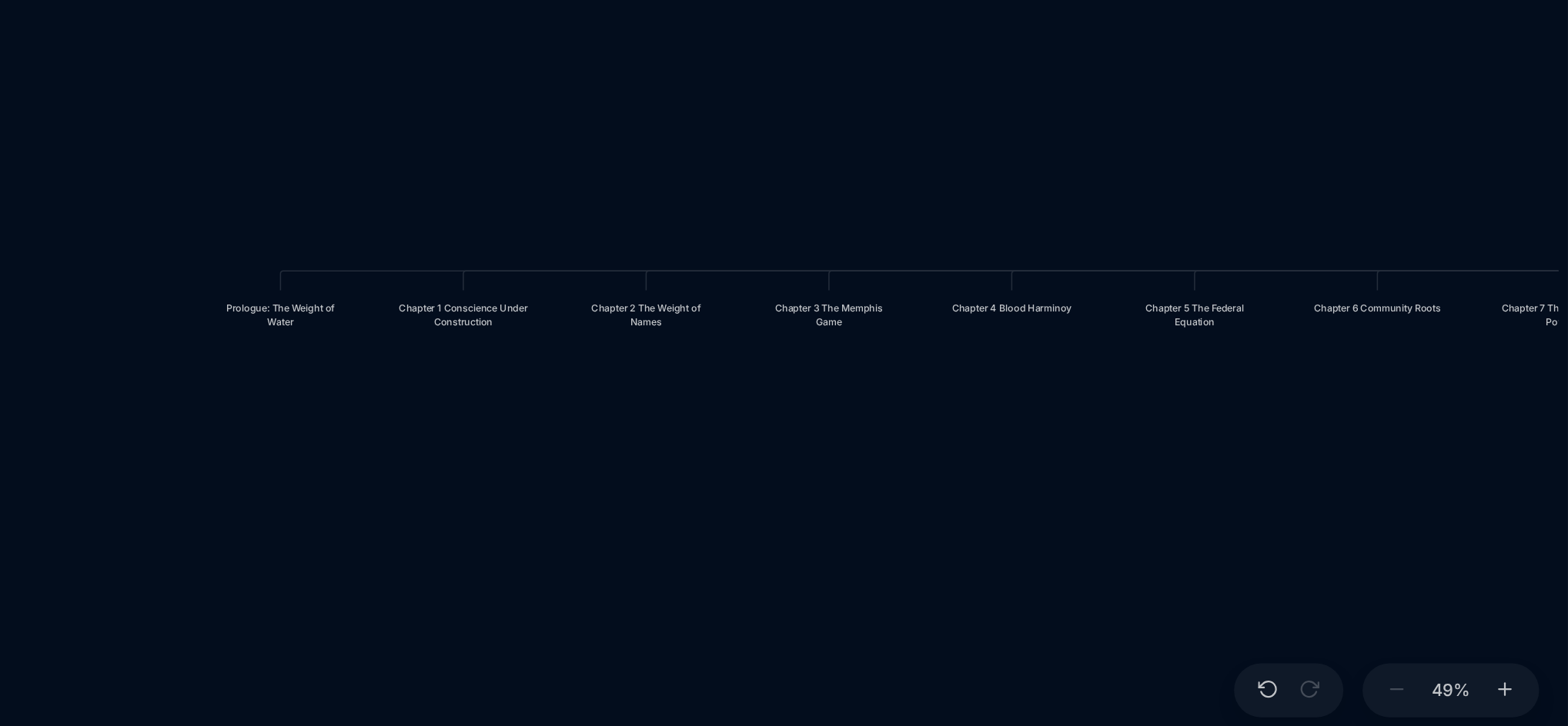
drag, startPoint x: 808, startPoint y: 602, endPoint x: 1228, endPoint y: 646, distance: 422.3
click at [1228, 646] on div "Blood Music in [GEOGRAPHIC_DATA] Prologue: The Weight of Water Chapter 1 Consci…" at bounding box center [892, 388] width 1340 height 677
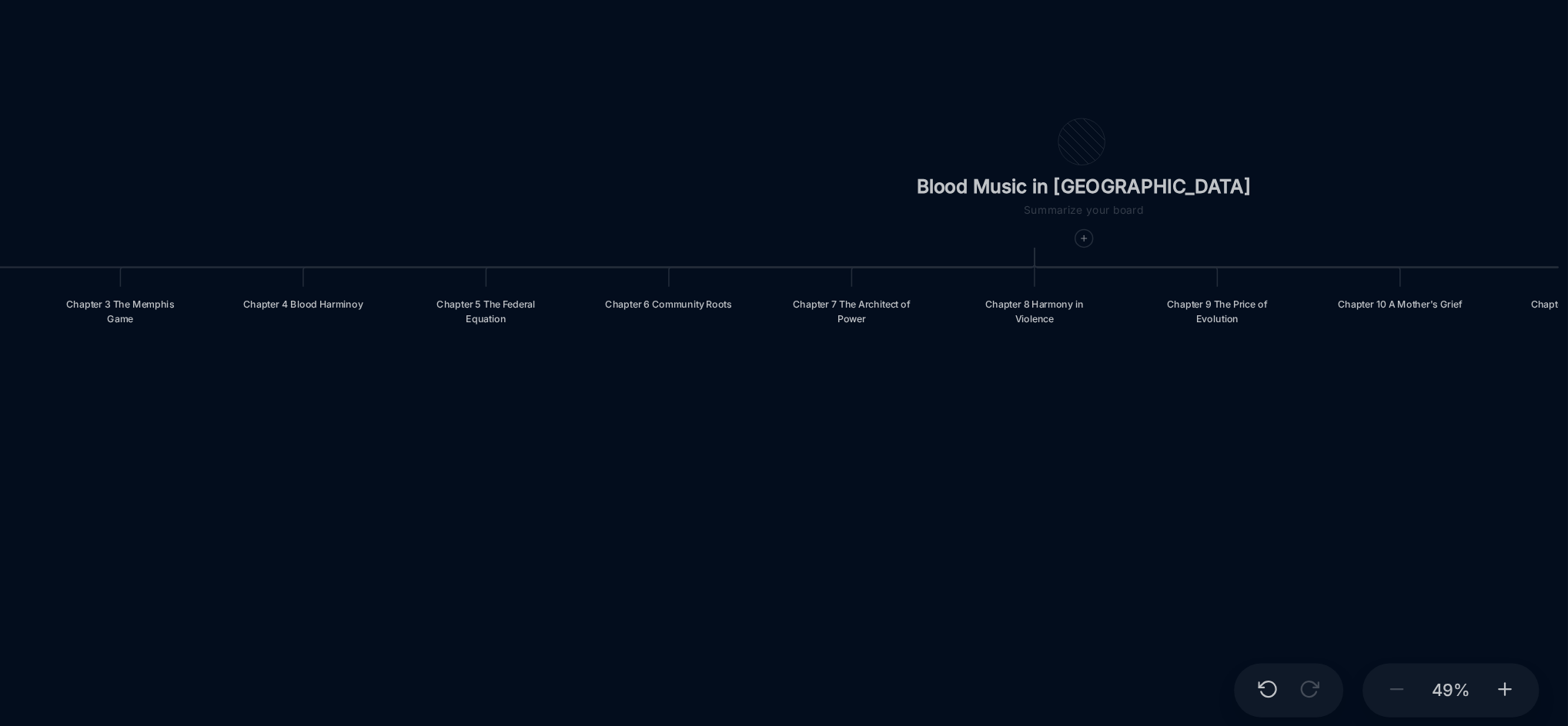
drag, startPoint x: 1291, startPoint y: 605, endPoint x: 837, endPoint y: 602, distance: 454.0
click at [837, 602] on div "Blood Music in [GEOGRAPHIC_DATA] Prologue: The Weight of Water Chapter 1 Consci…" at bounding box center [892, 388] width 1340 height 677
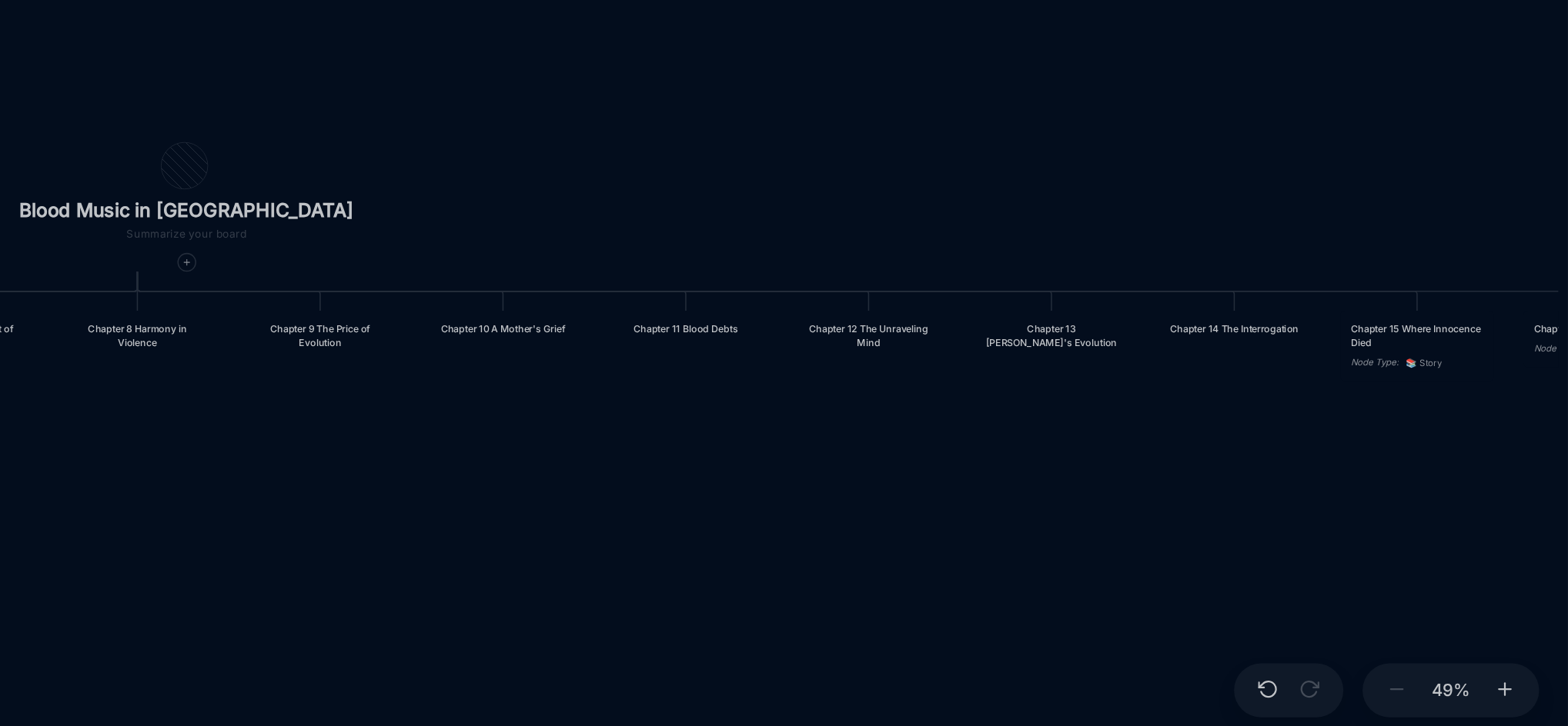
drag, startPoint x: 1271, startPoint y: 596, endPoint x: 694, endPoint y: 612, distance: 577.2
click at [694, 612] on div "Blood Music in [GEOGRAPHIC_DATA] Prologue: The Weight of Water Chapter 1 Consci…" at bounding box center [892, 388] width 1340 height 677
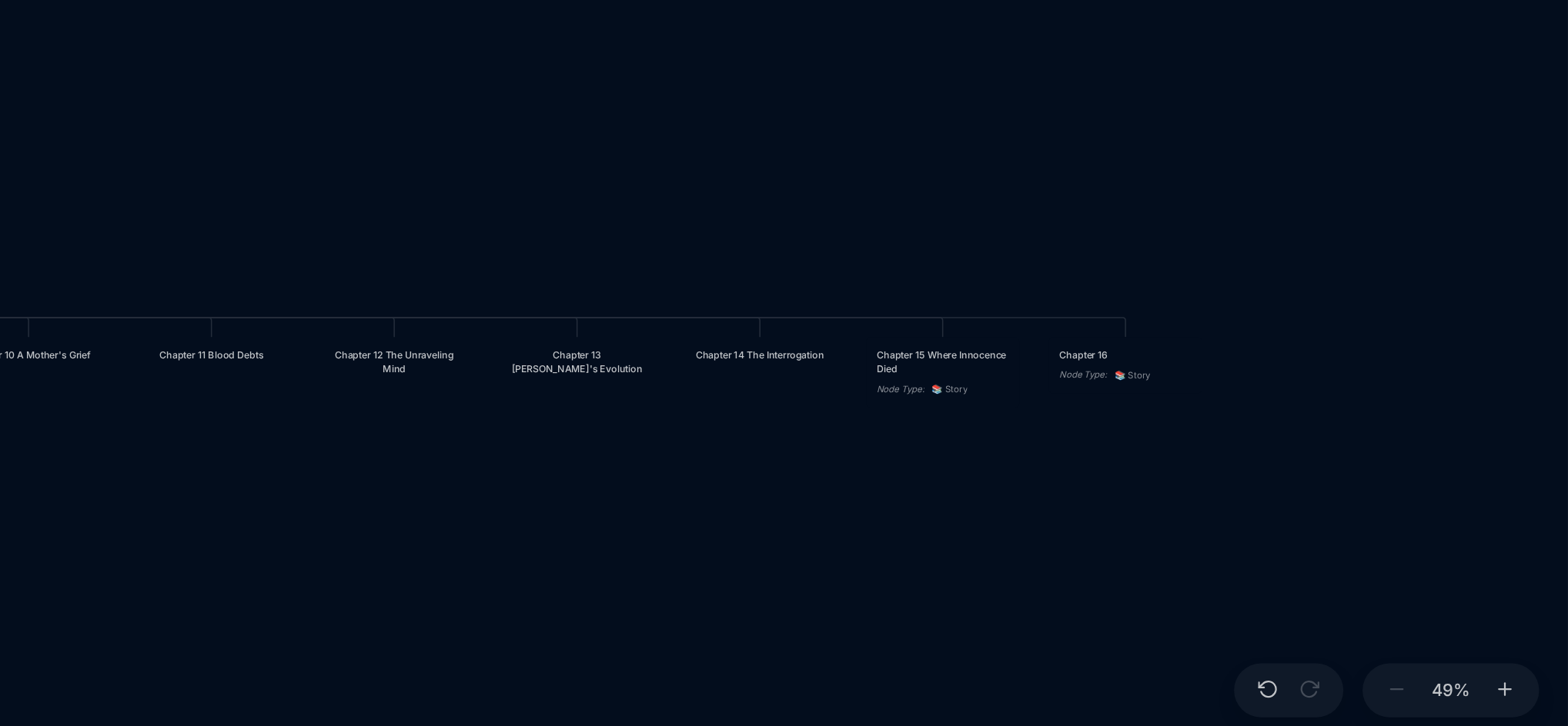
drag, startPoint x: 1215, startPoint y: 636, endPoint x: 913, endPoint y: 653, distance: 302.5
click at [913, 653] on div "Blood Music in [GEOGRAPHIC_DATA] Prologue: The Weight of Water Chapter 1 Consci…" at bounding box center [892, 388] width 1340 height 677
click at [1155, 487] on div "Chapter 15 Where Innocence Died" at bounding box center [1167, 480] width 85 height 19
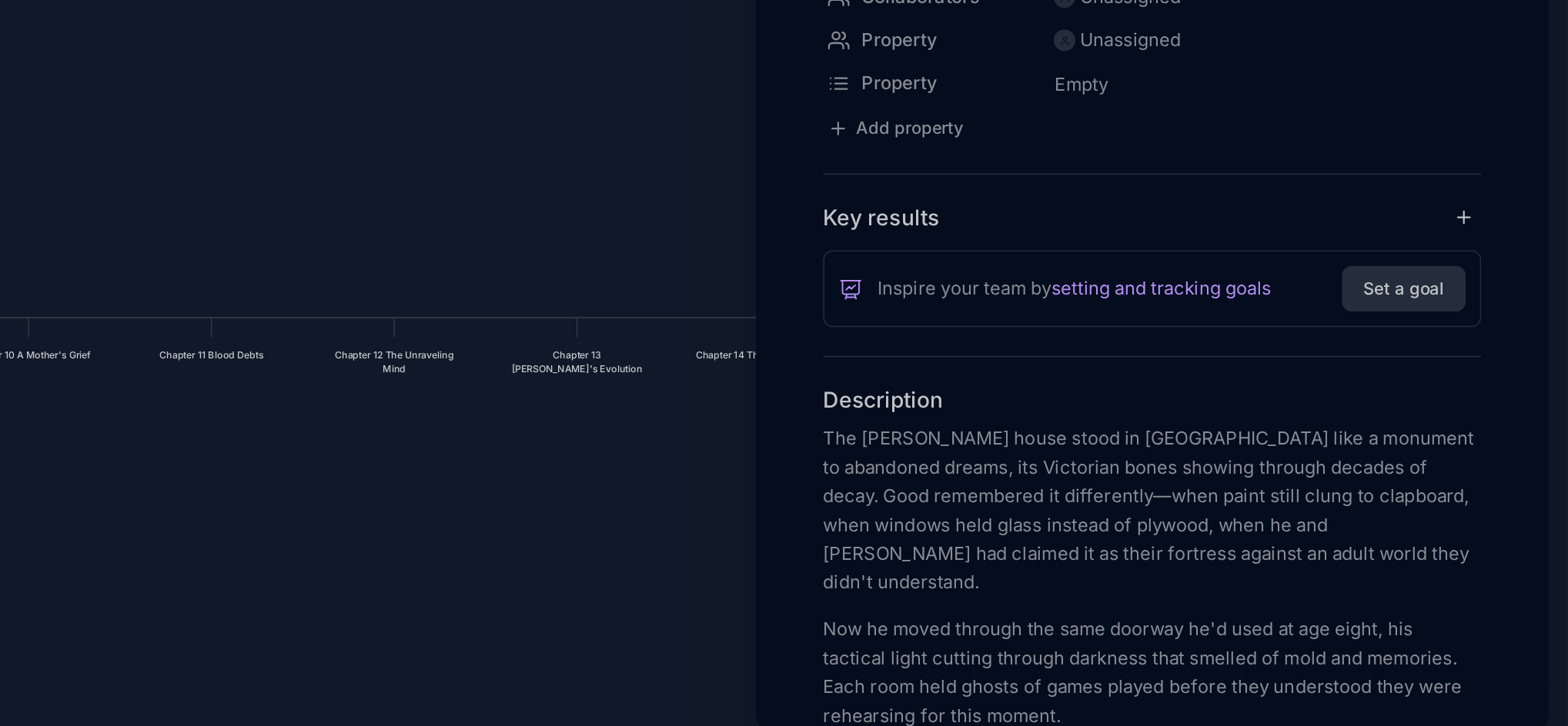
click at [935, 578] on div at bounding box center [784, 363] width 1568 height 726
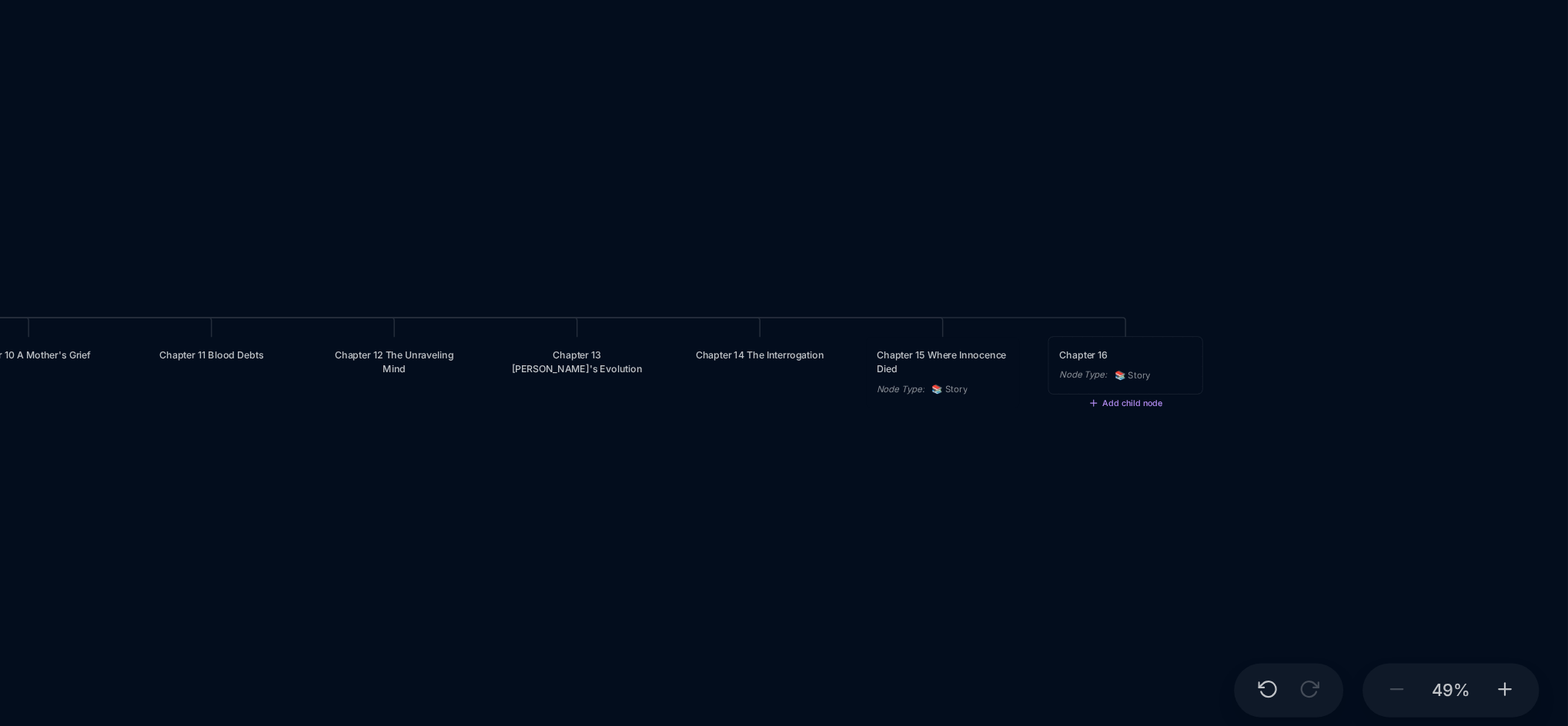
click at [1267, 487] on div "Chapter 16 Node Type : 📚 Story" at bounding box center [1284, 481] width 85 height 22
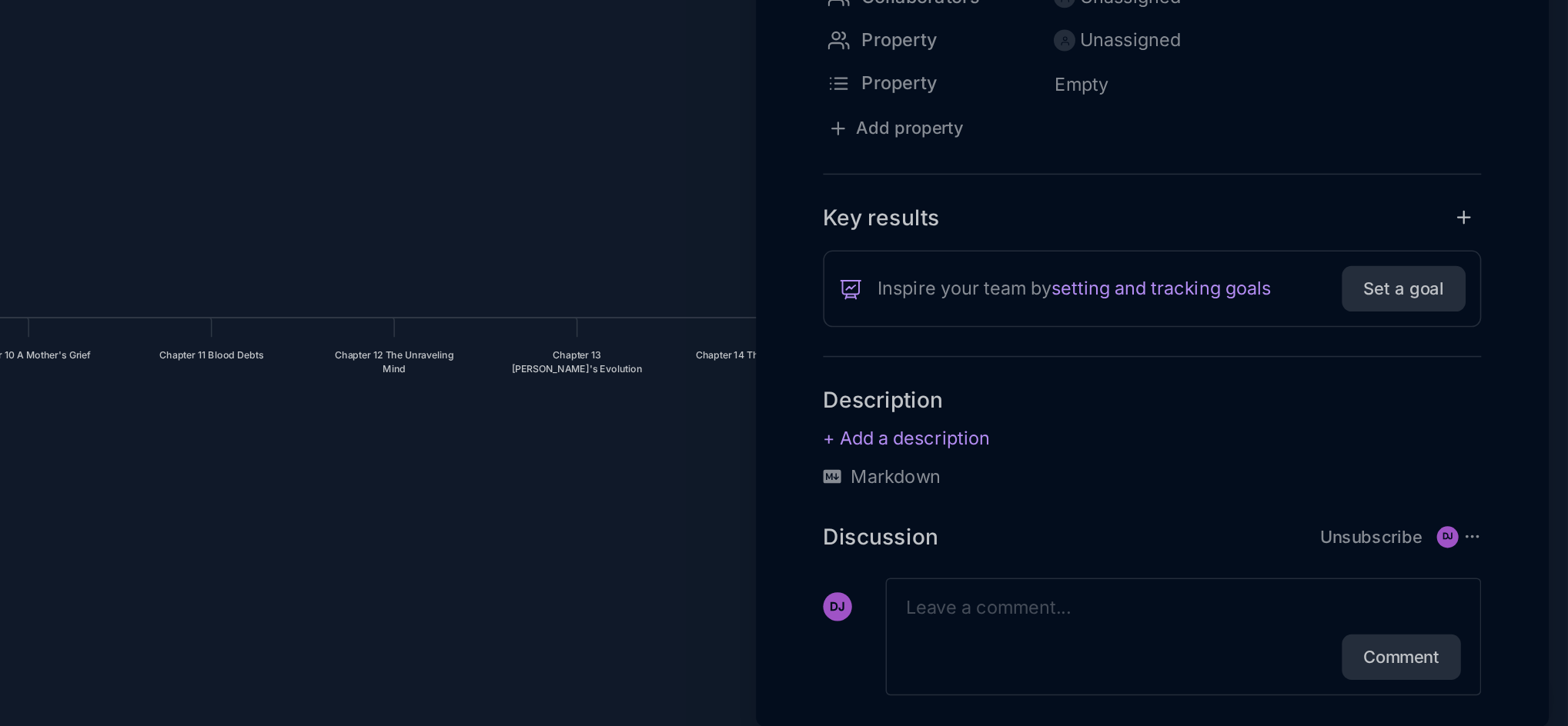
click at [1079, 597] on div "Add Icon Add Cover Chapter 16 Node Type 📚 Story Status Empty Collaborators Unas…" at bounding box center [1300, 402] width 495 height 657
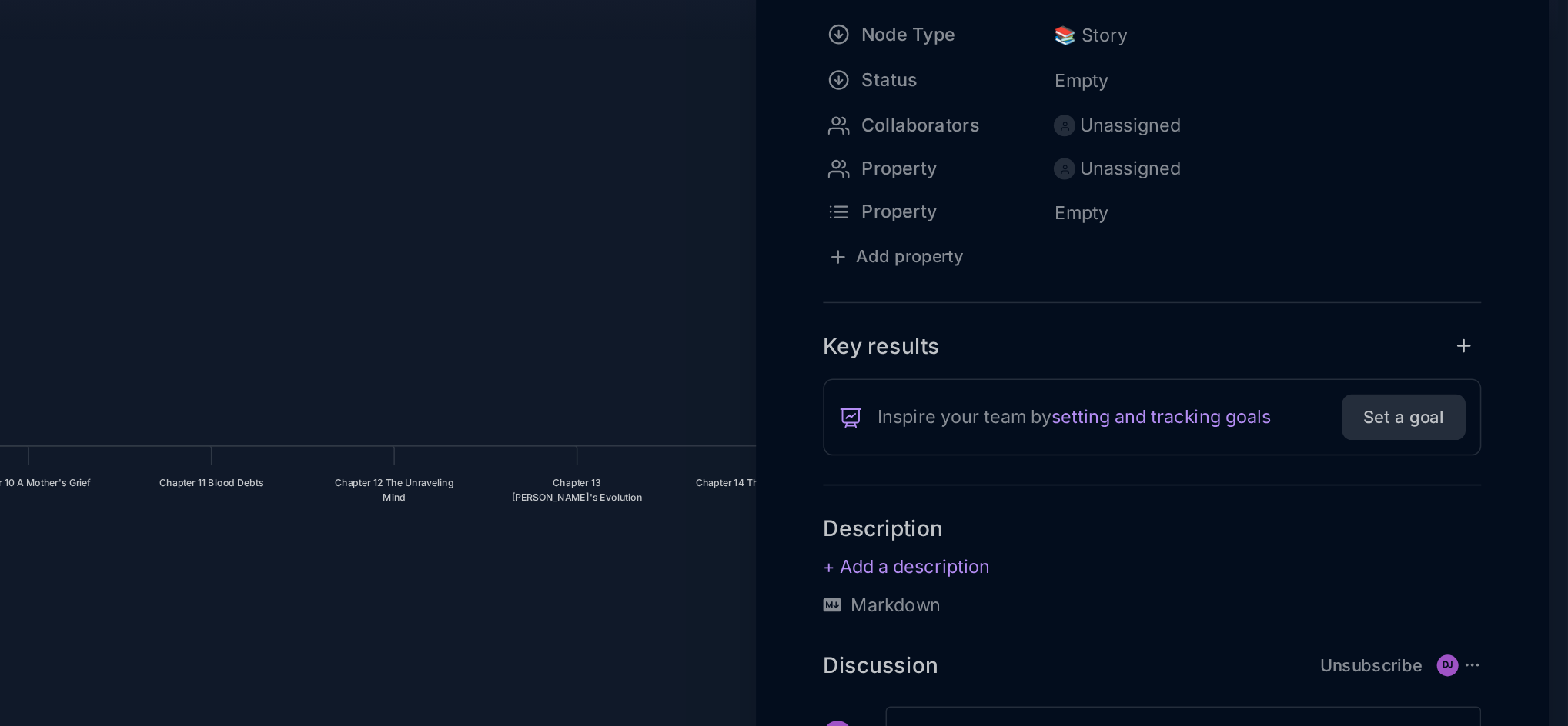
drag, startPoint x: 811, startPoint y: 366, endPoint x: 699, endPoint y: 373, distance: 112.2
click at [699, 373] on div at bounding box center [784, 363] width 1568 height 726
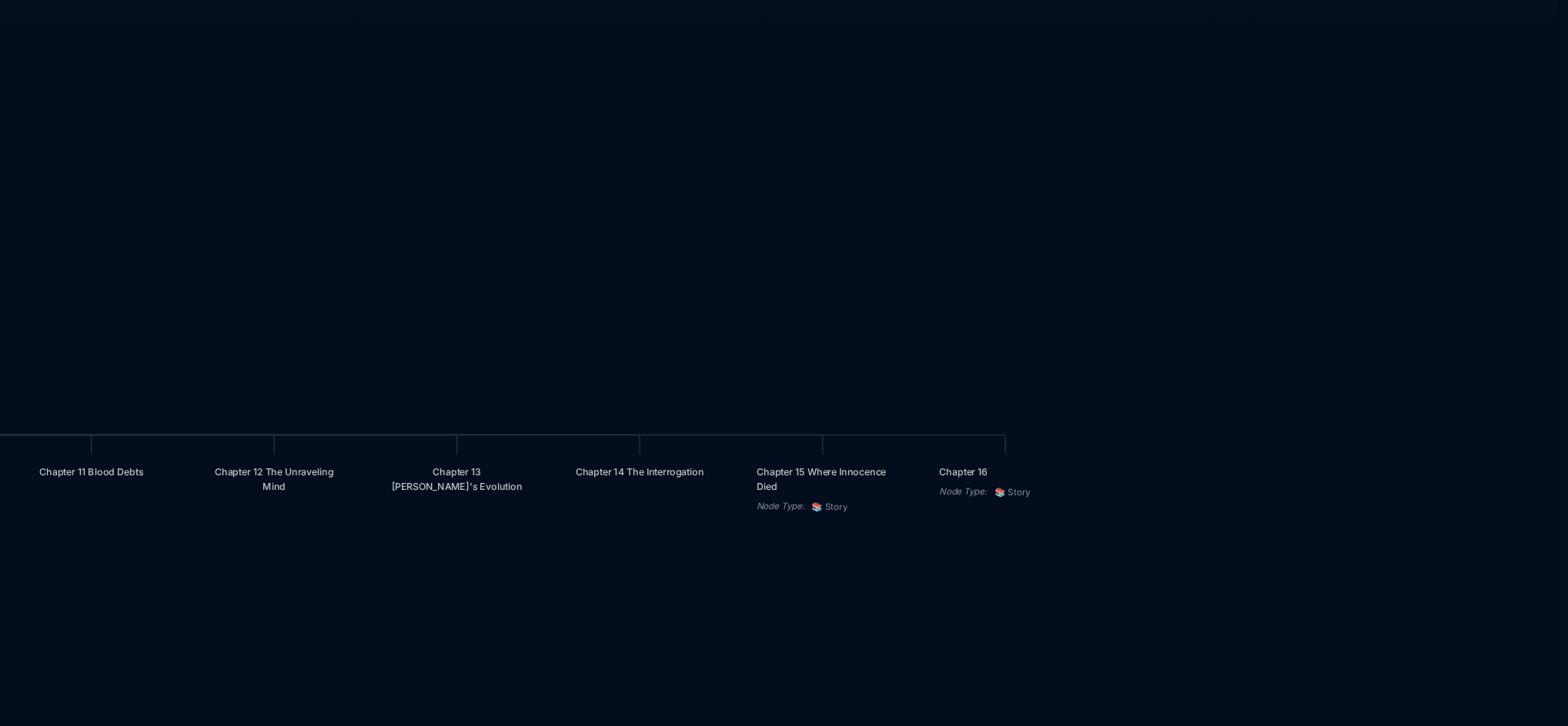
drag, startPoint x: 959, startPoint y: 335, endPoint x: 882, endPoint y: 328, distance: 77.3
click at [882, 328] on div "Blood Music in [GEOGRAPHIC_DATA] Prologue: The Weight of Water Chapter 1 Consci…" at bounding box center [892, 388] width 1340 height 677
click at [977, 473] on div "Chapter 14 The Interrogation" at bounding box center [973, 468] width 85 height 9
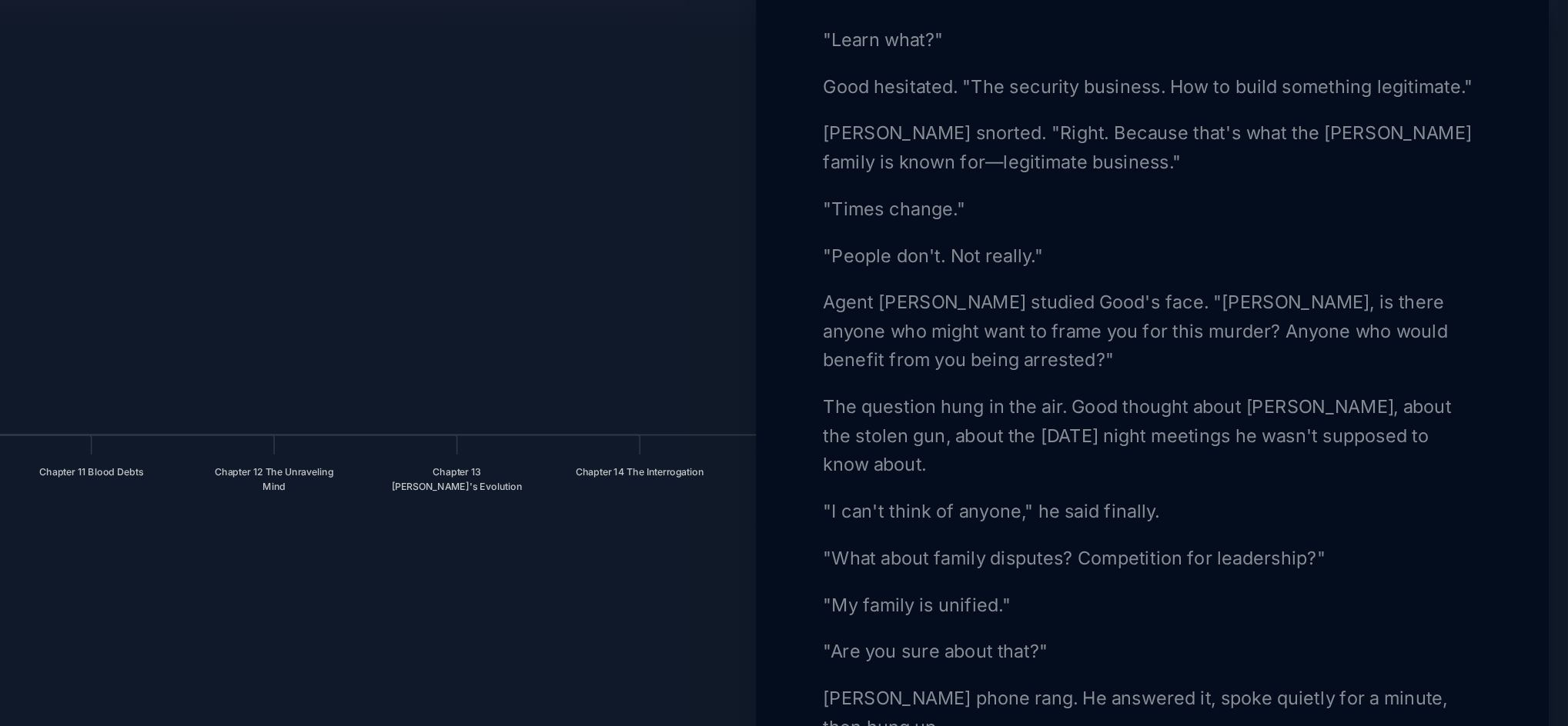
scroll to position [2215, 0]
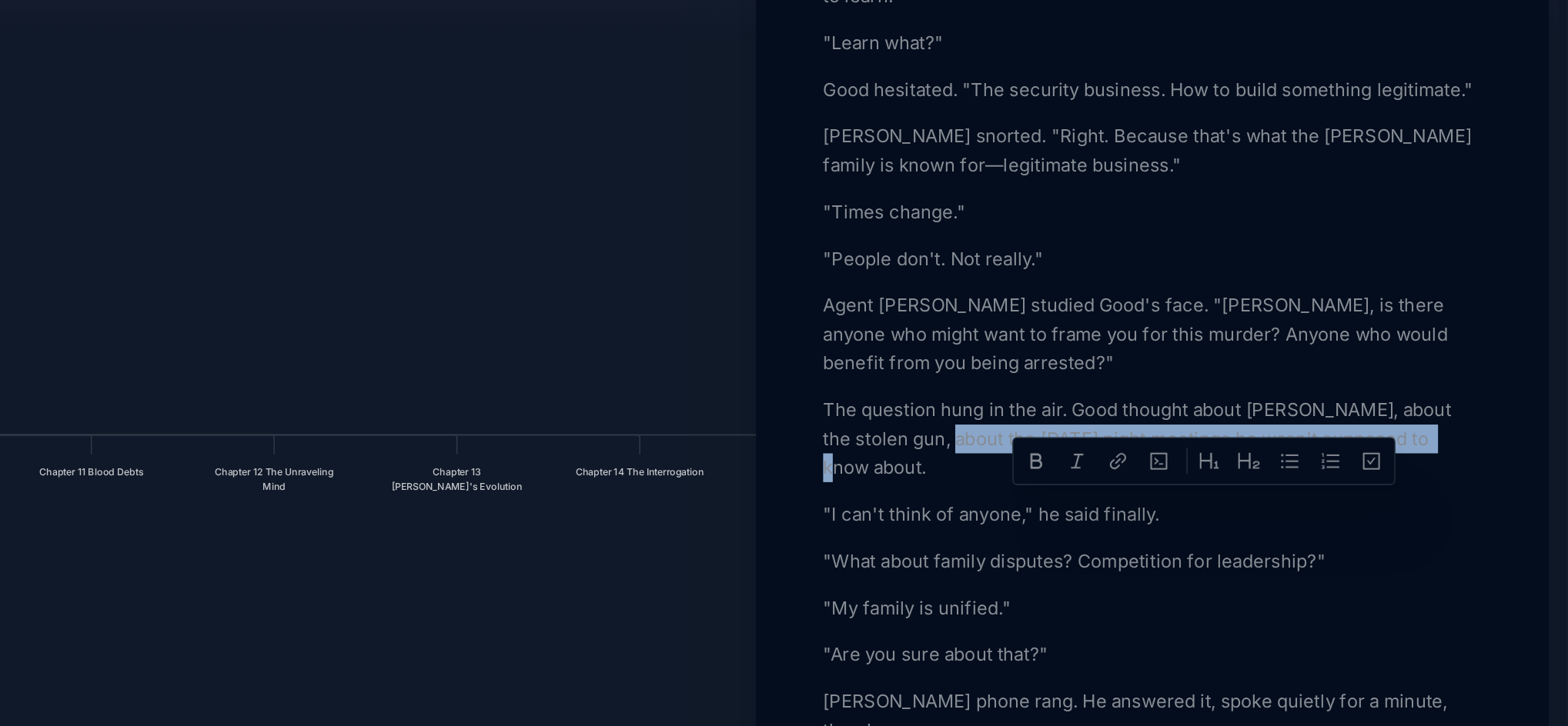
drag, startPoint x: 1174, startPoint y: 490, endPoint x: 1498, endPoint y: 494, distance: 324.0
click at [1498, 475] on p "The question hung in the air. Good thought about [PERSON_NAME], about the stole…" at bounding box center [1301, 446] width 422 height 55
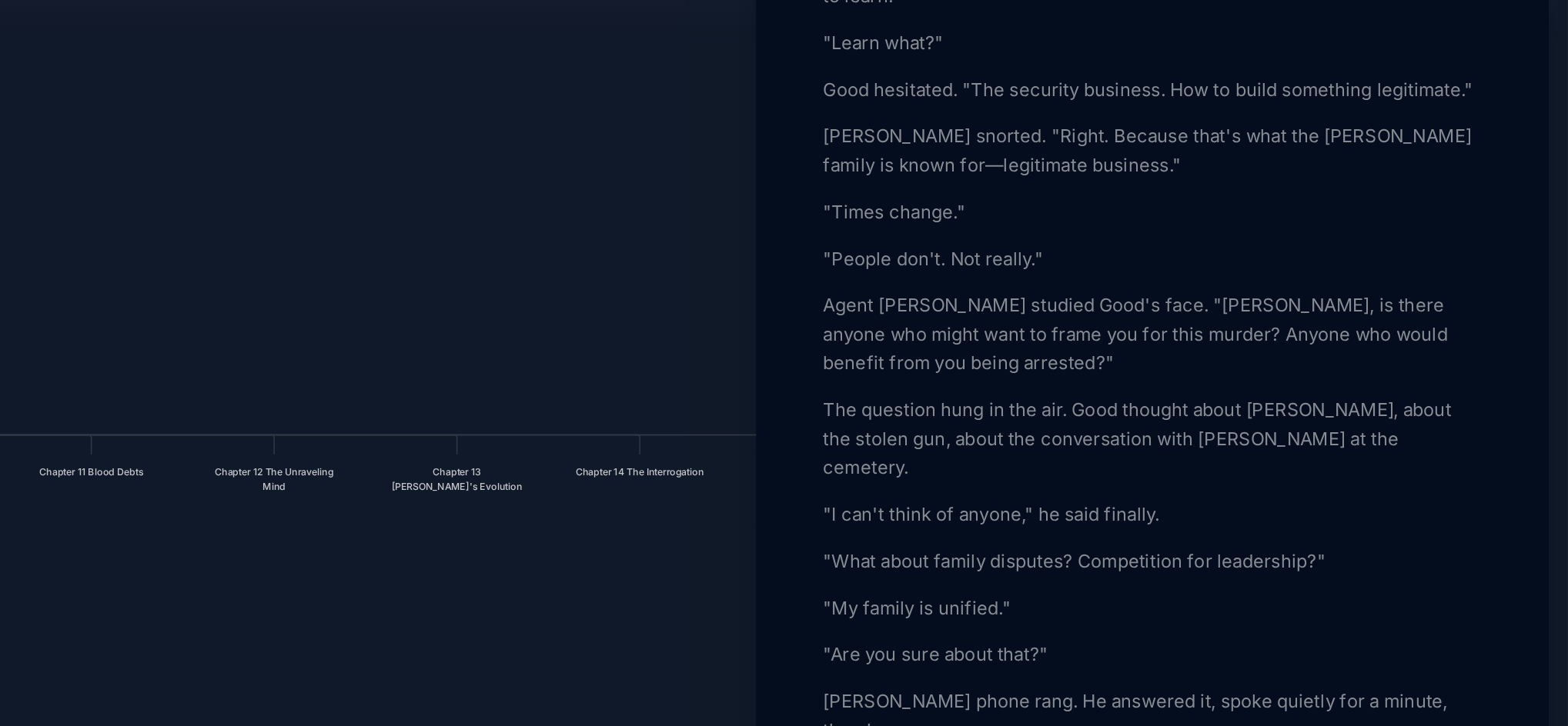
click at [1401, 408] on p "Agent [PERSON_NAME] studied Good's face. "[PERSON_NAME], is there anyone who mi…" at bounding box center [1301, 379] width 422 height 55
click at [1383, 475] on p "The question hung in the air. Good thought about [PERSON_NAME], about the stole…" at bounding box center [1301, 446] width 422 height 55
